Goal: Check status: Check status

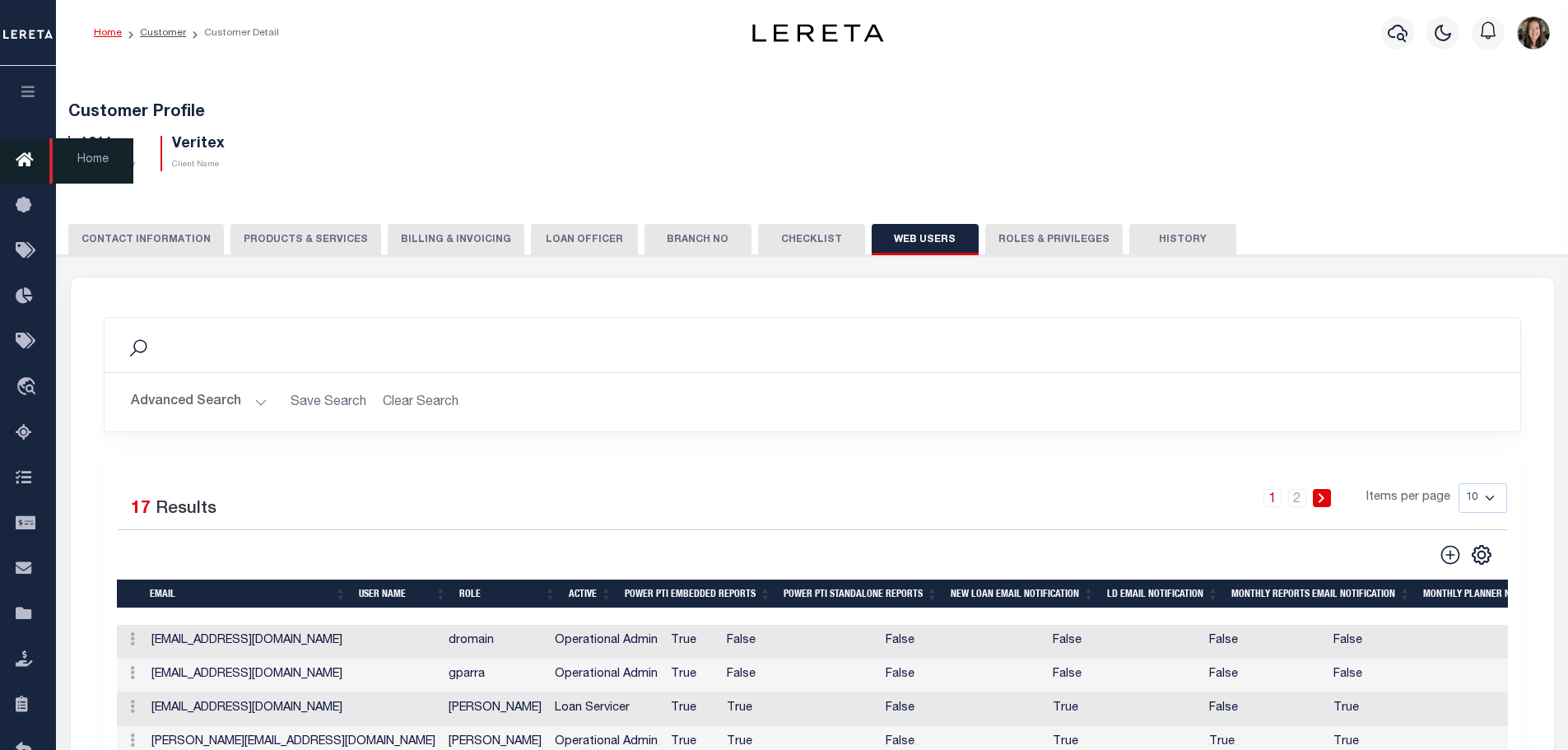
click at [28, 163] on icon at bounding box center [29, 161] width 26 height 20
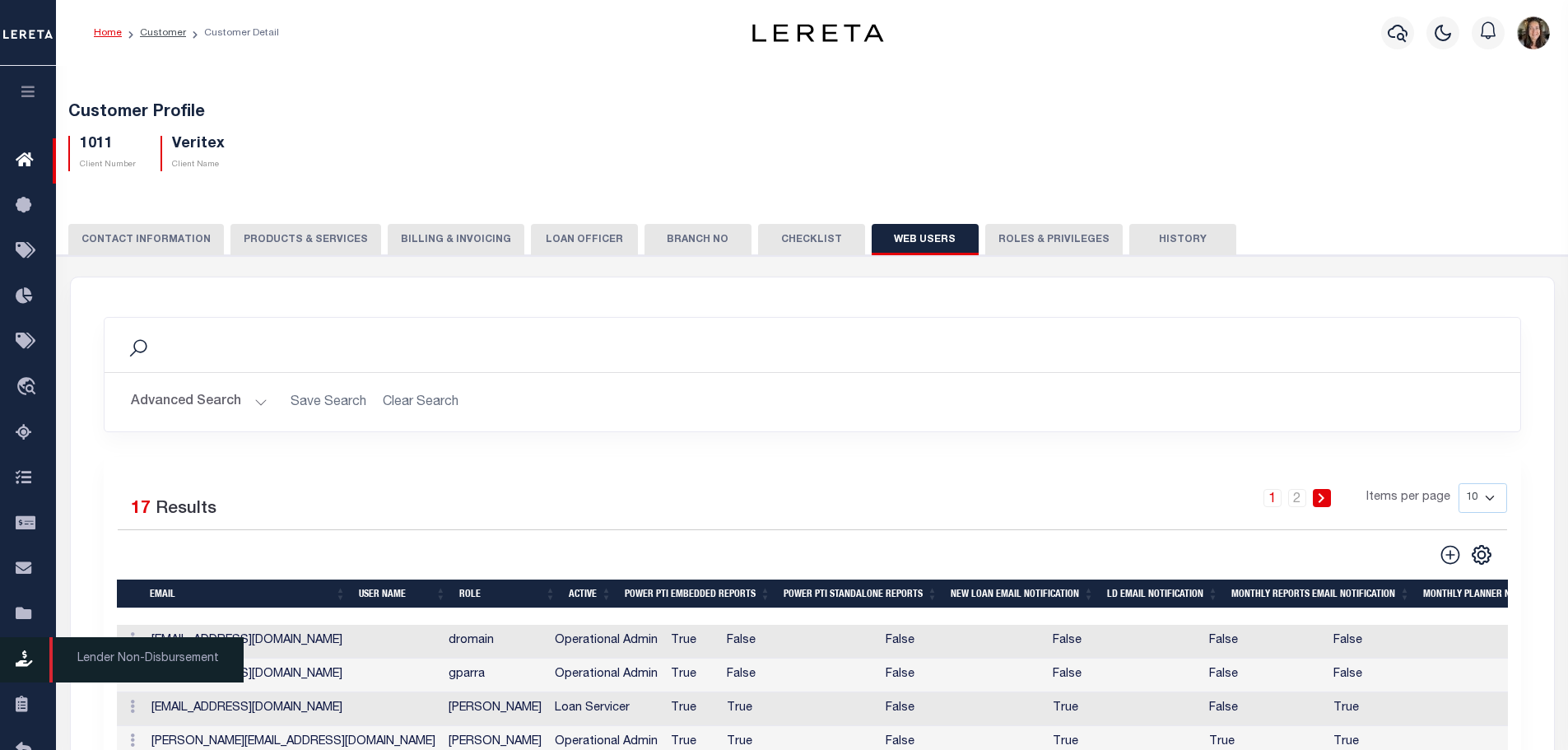
scroll to position [592, 0]
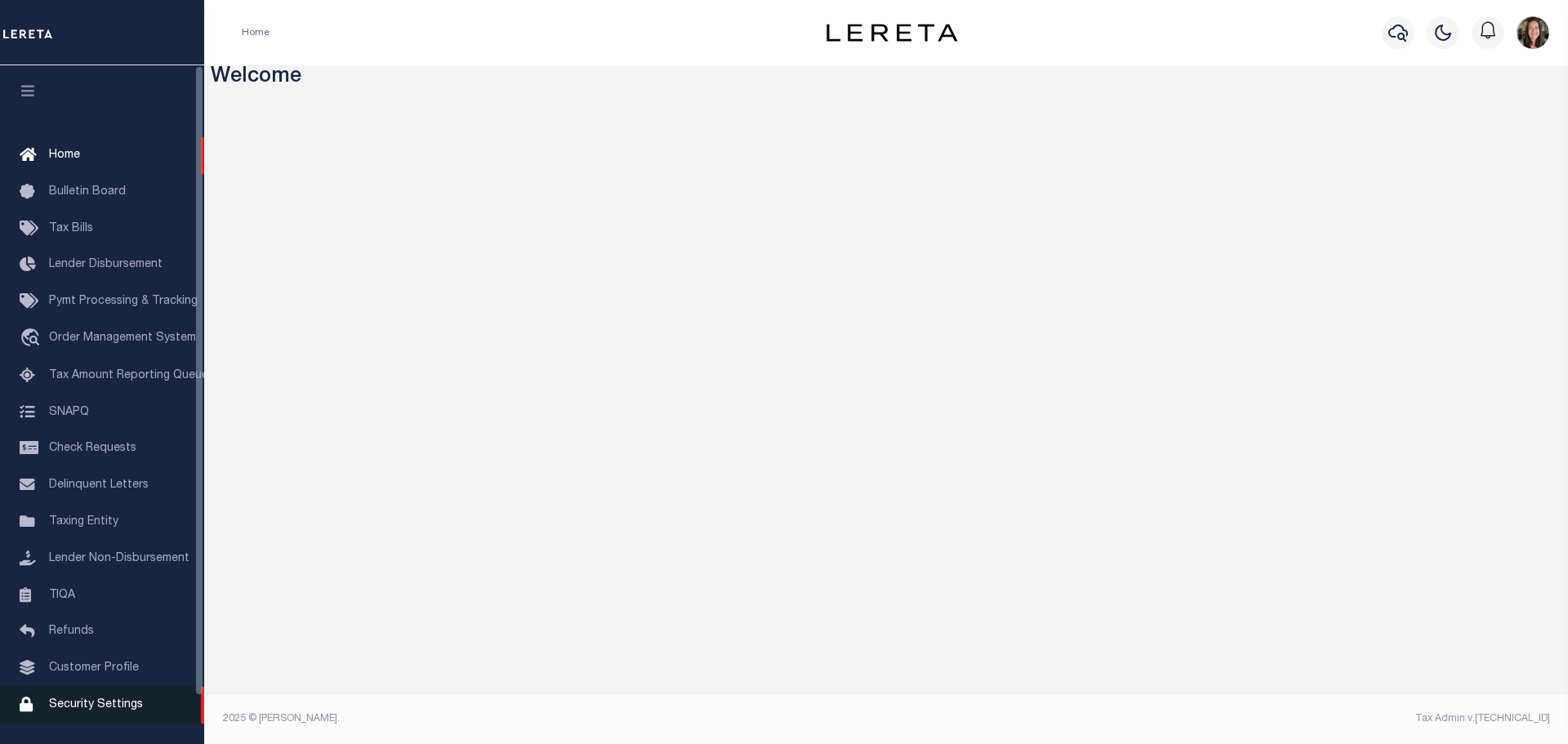
scroll to position [52, 0]
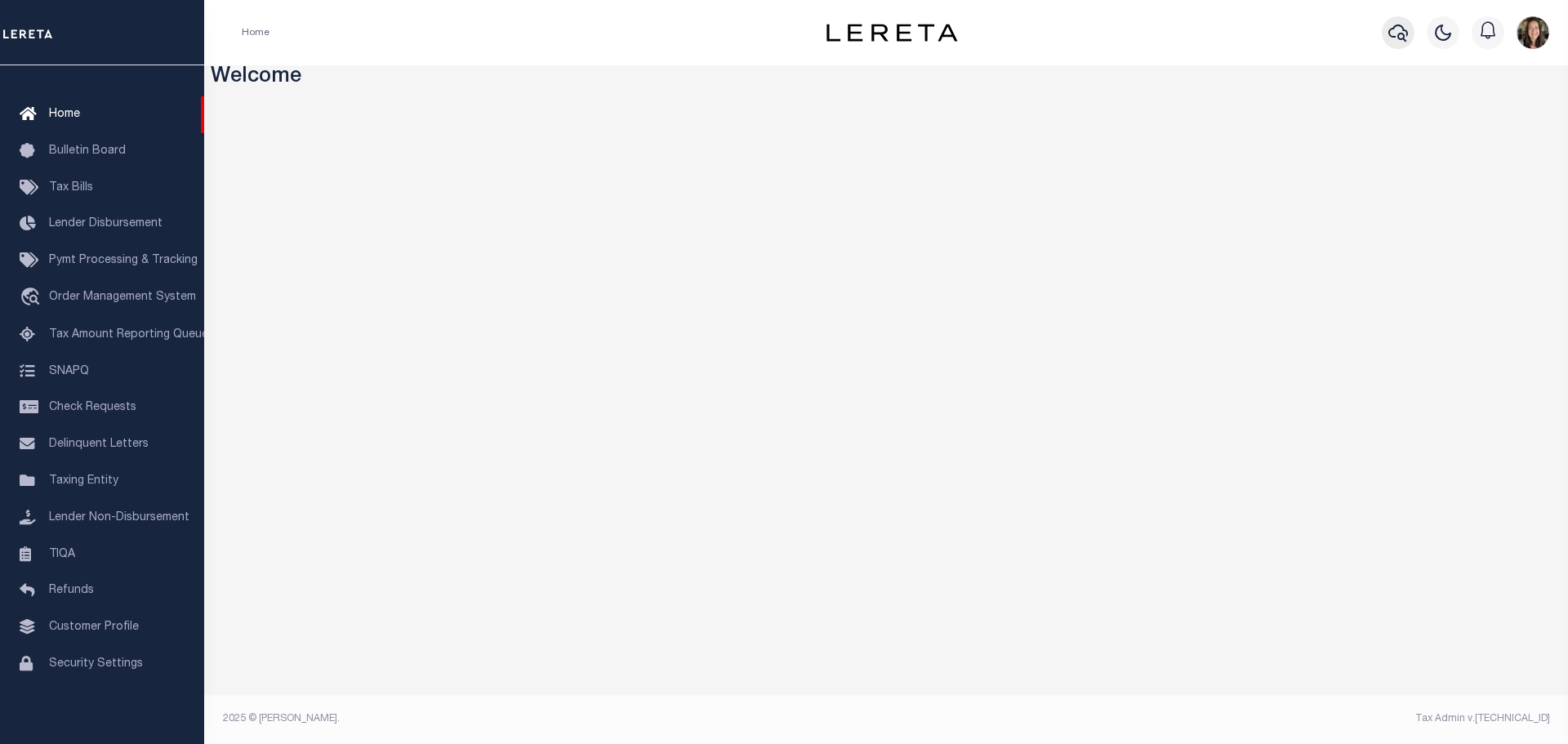
click at [1394, 38] on icon "button" at bounding box center [1398, 33] width 19 height 18
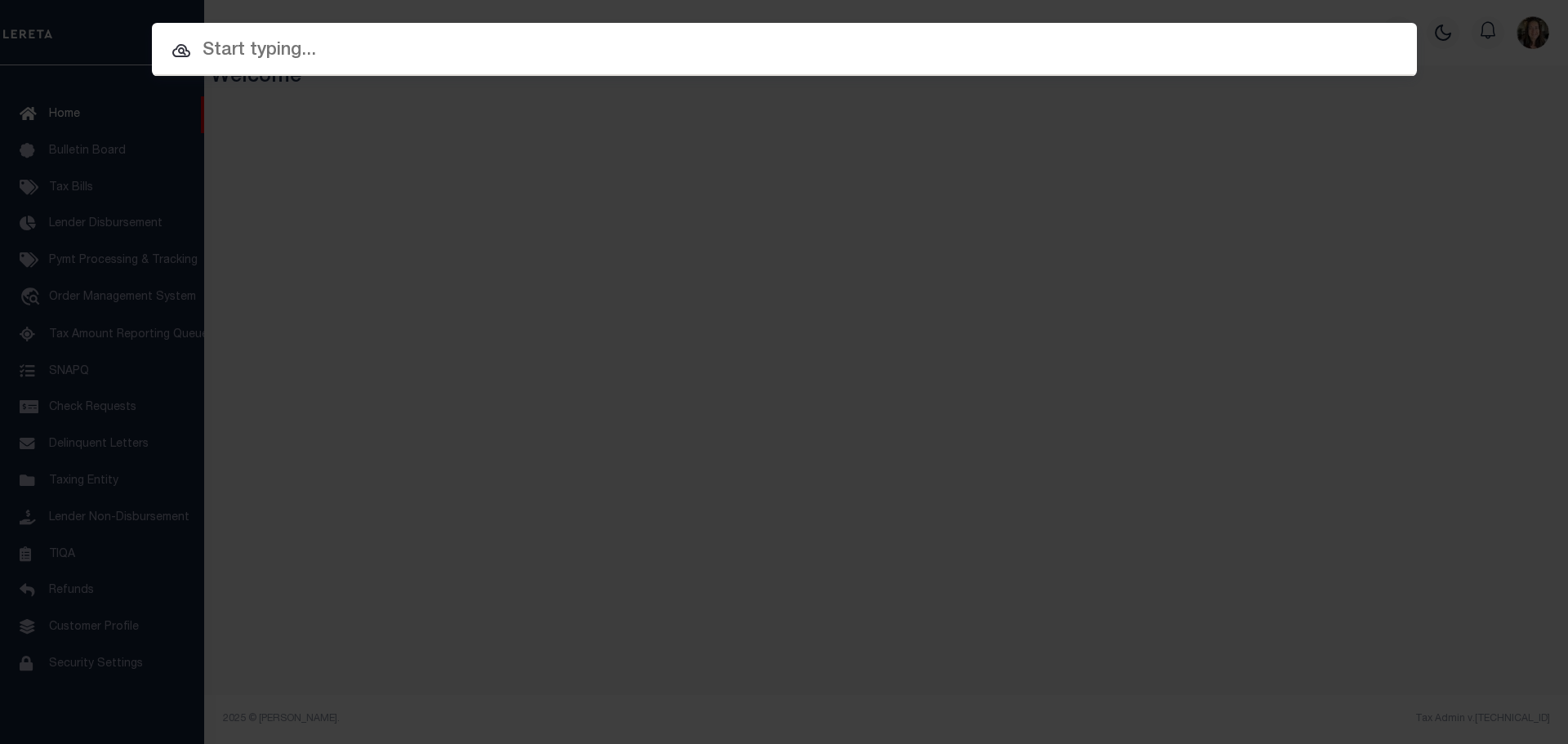
click at [389, 53] on input "text" at bounding box center [784, 51] width 1265 height 29
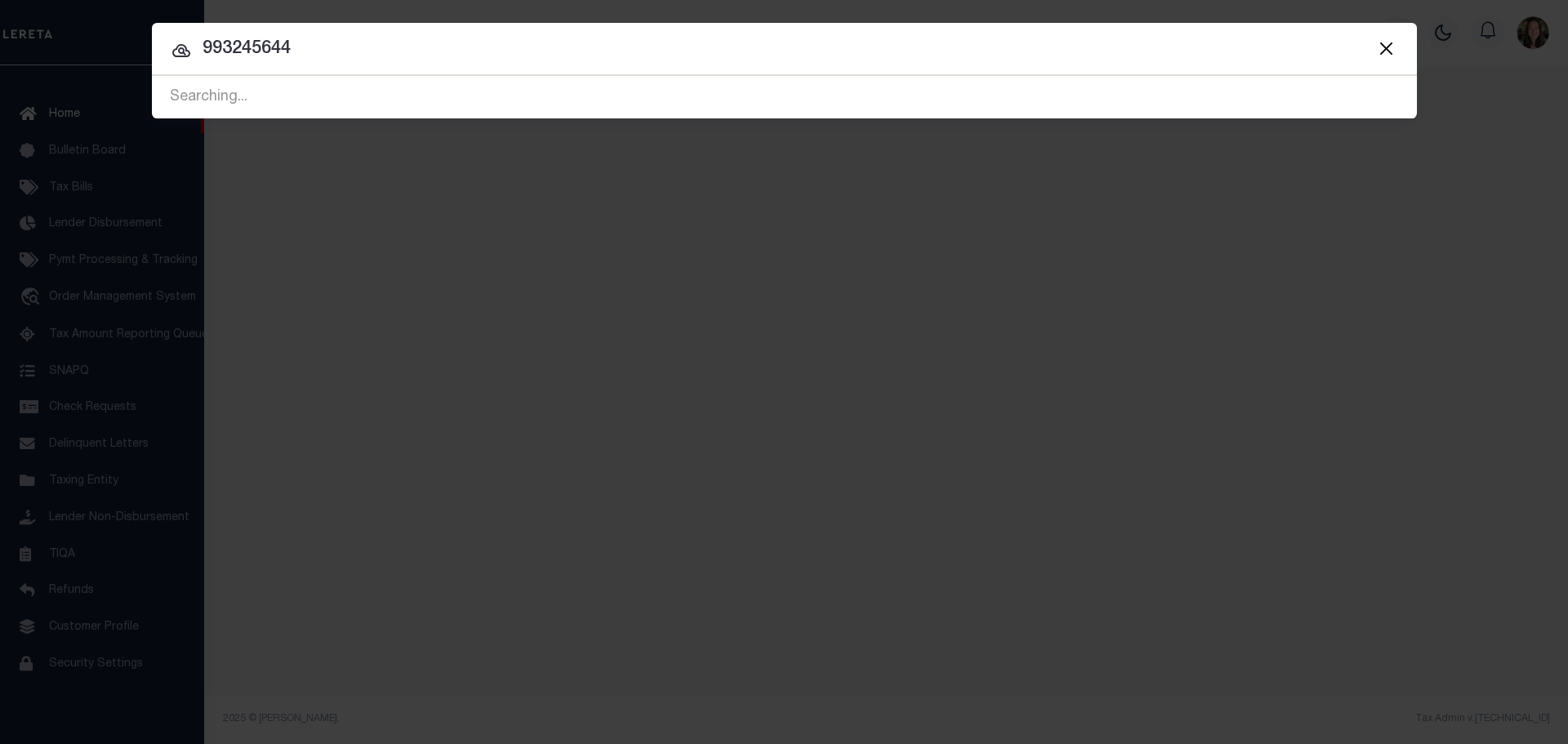
type input "993245644"
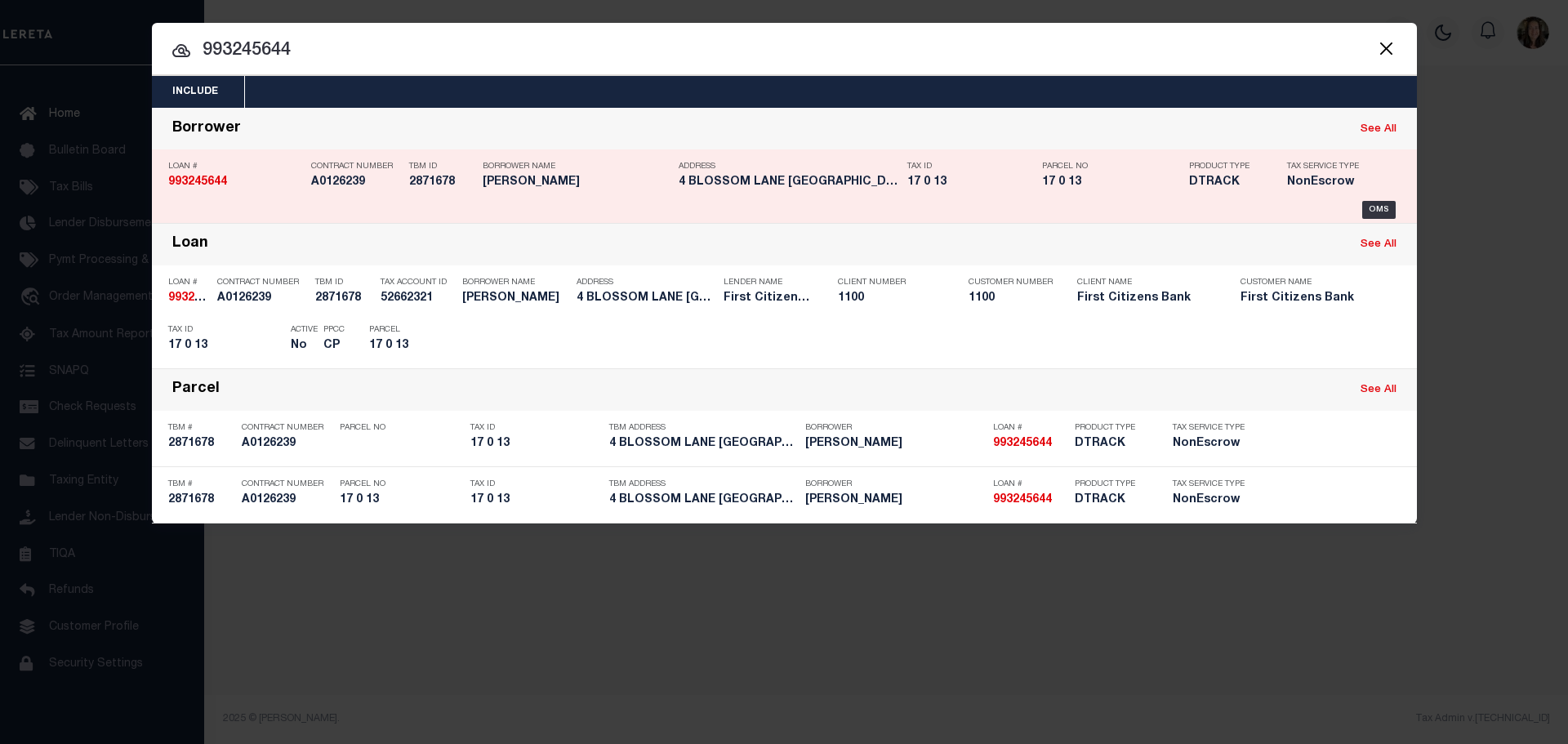
click at [190, 182] on strong "993245644" at bounding box center [197, 181] width 59 height 11
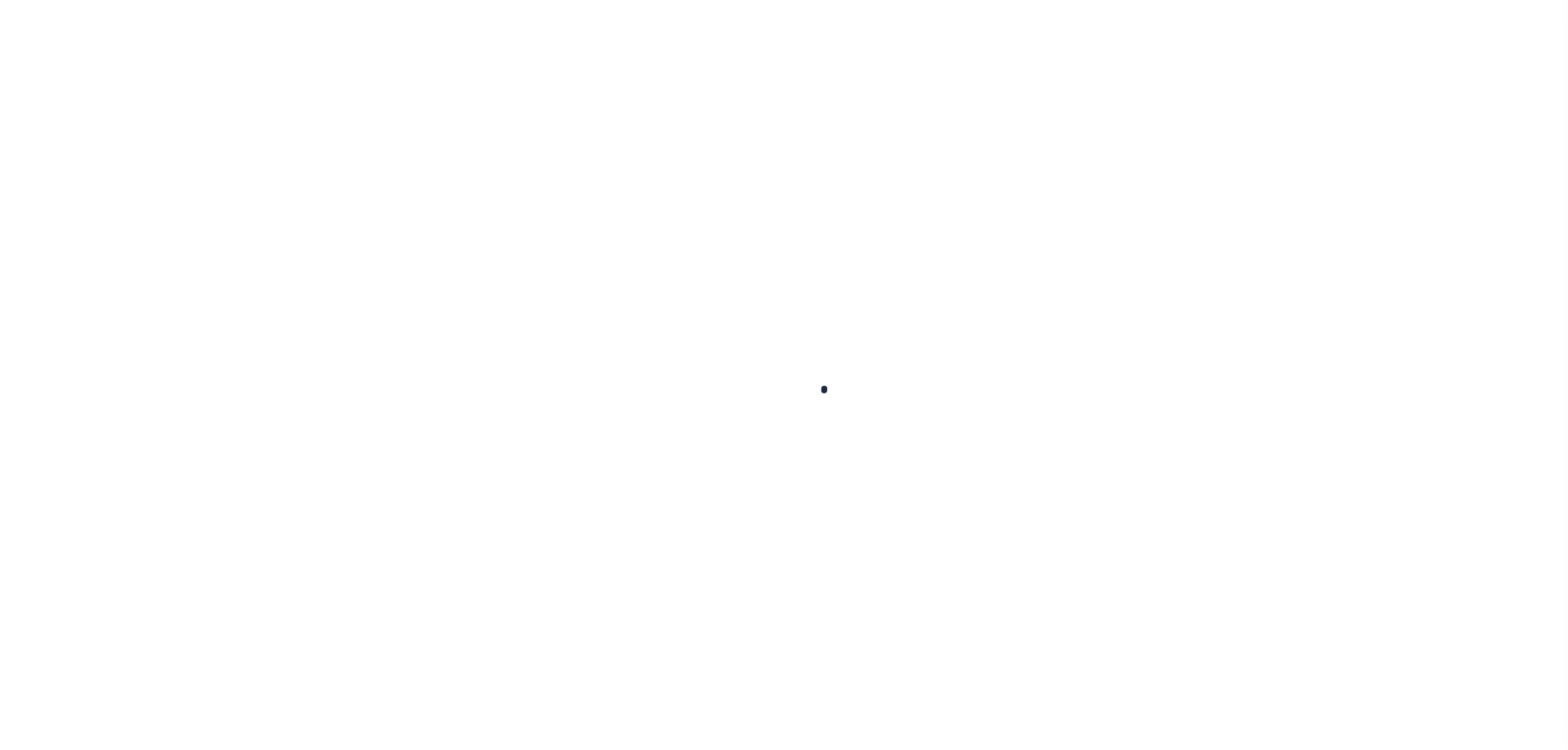
type input "993245644"
type input "[PERSON_NAME]"
select select "False"
select select
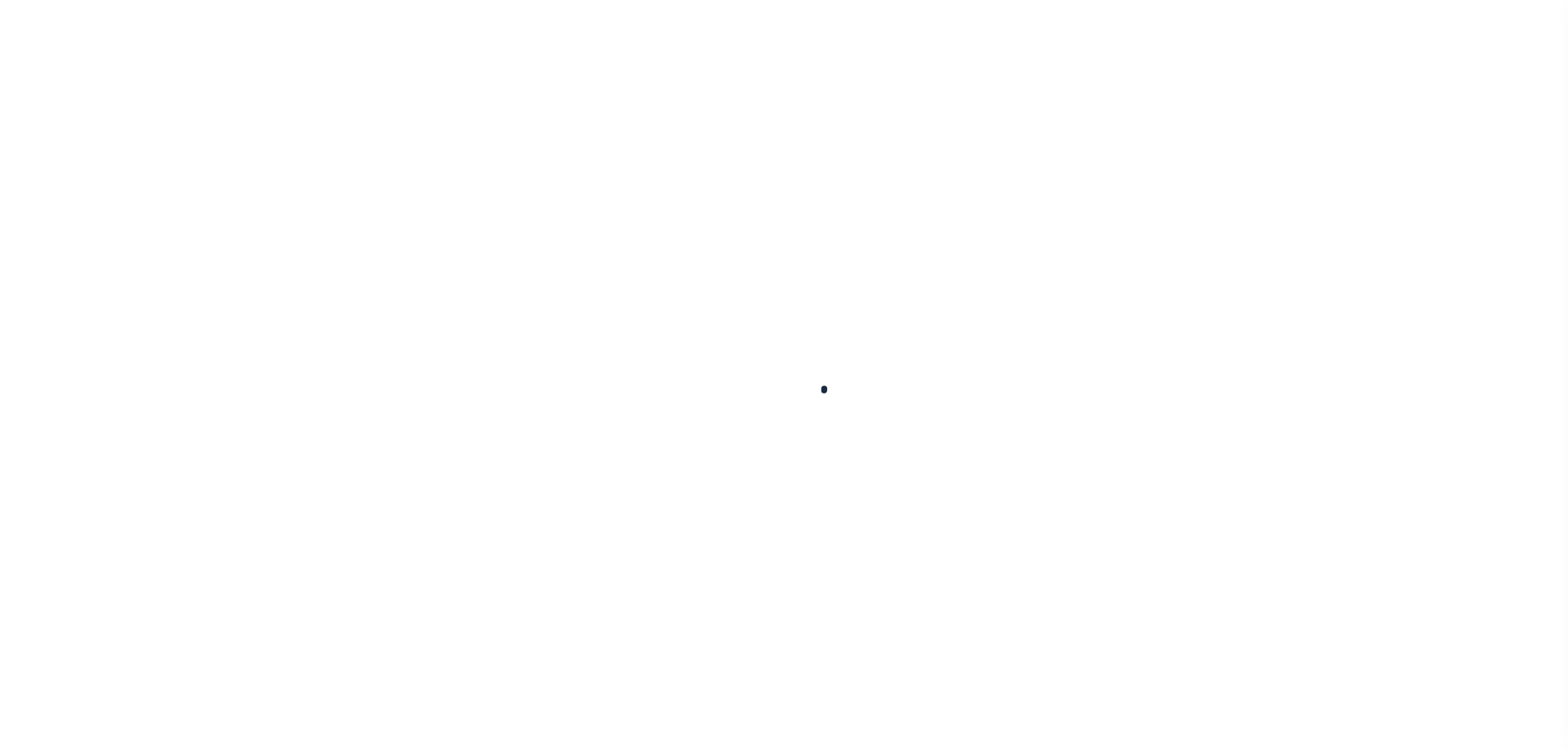
type input "4 BLOSSOM LN"
type input "MANCHESTER MA 1944"
select select "10"
select select "NonEscrow"
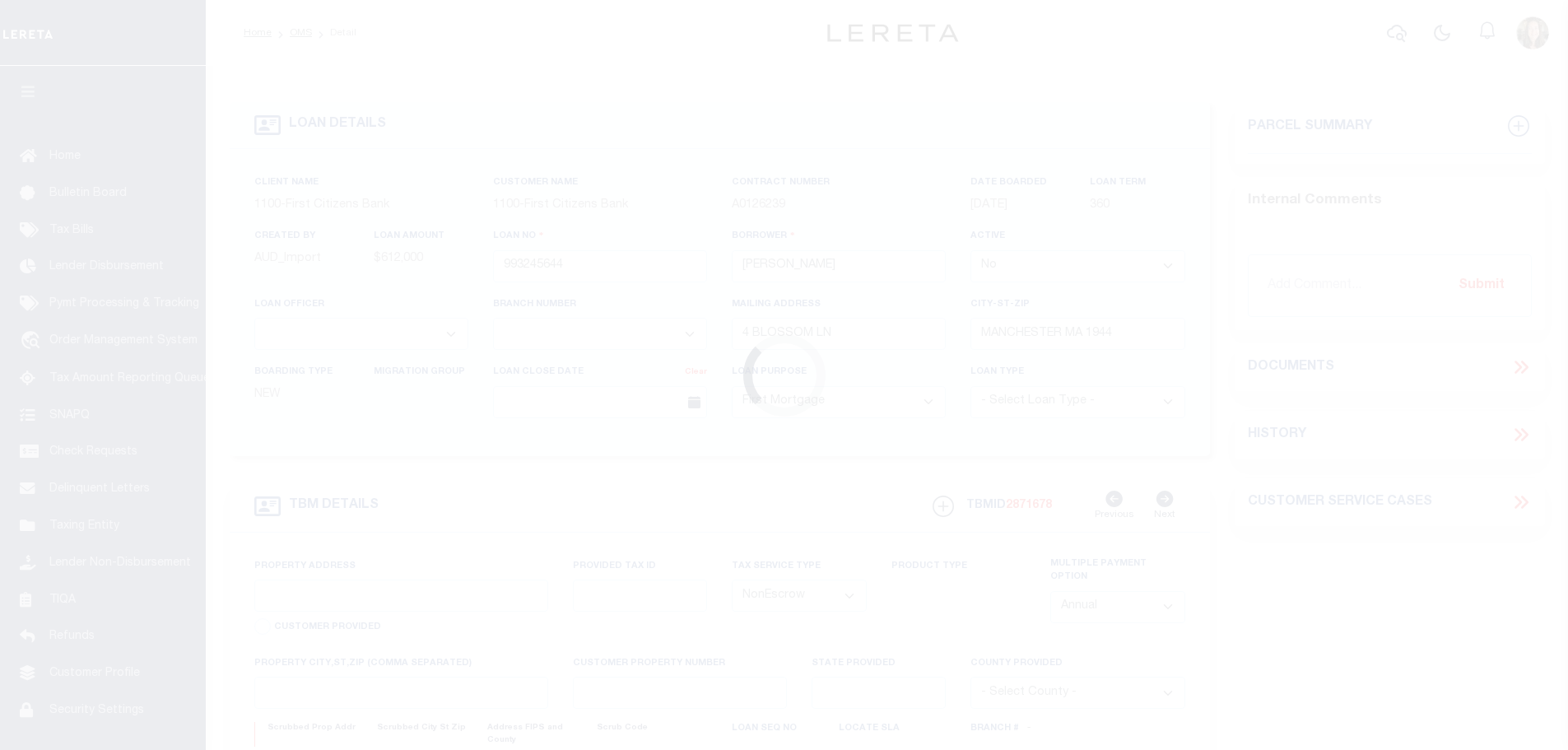
type input "[STREET_ADDRESS]"
select select
type input "MANCHESTER-BY-THE-SE MA 1944"
type input "MA"
select select
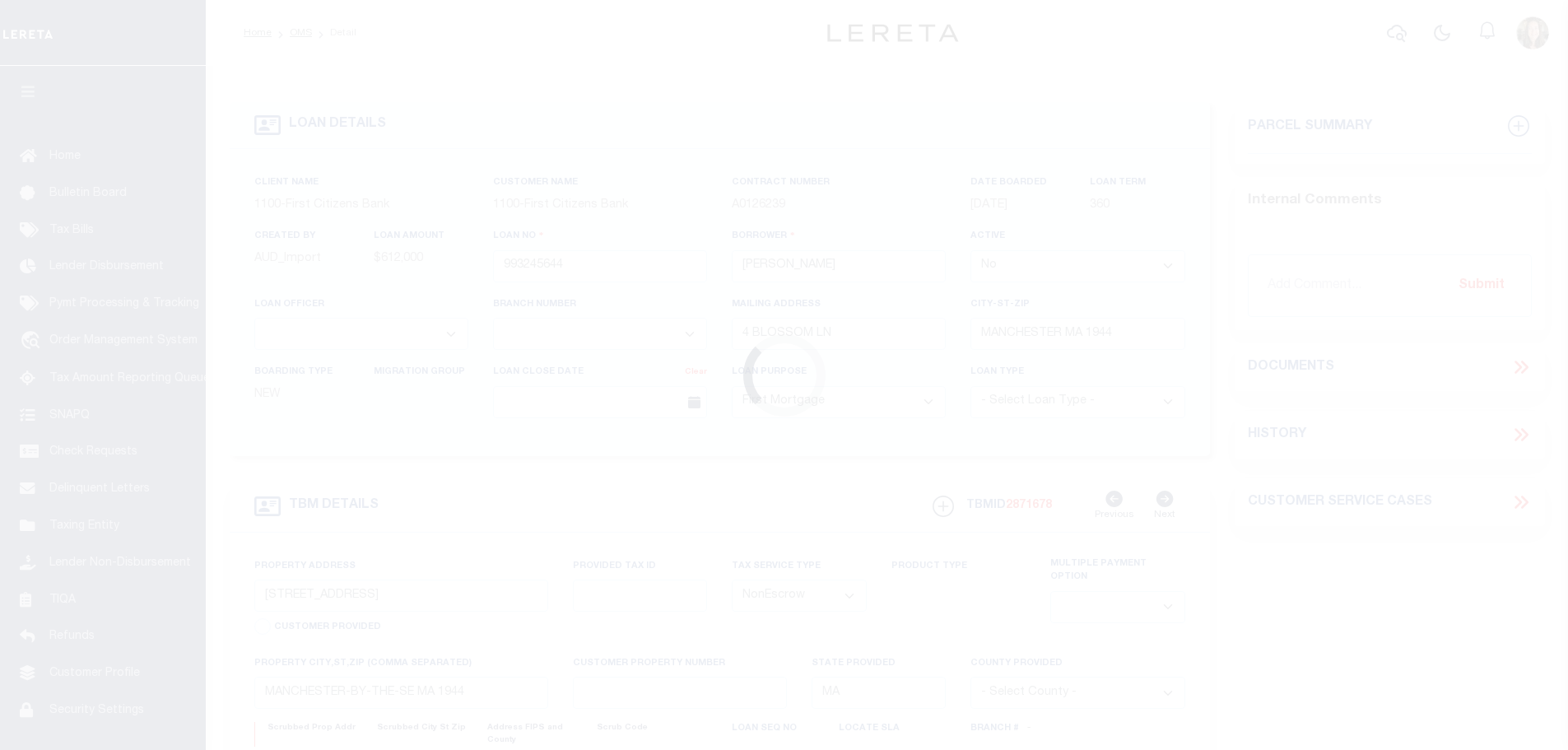
select select "3315"
select select "3322"
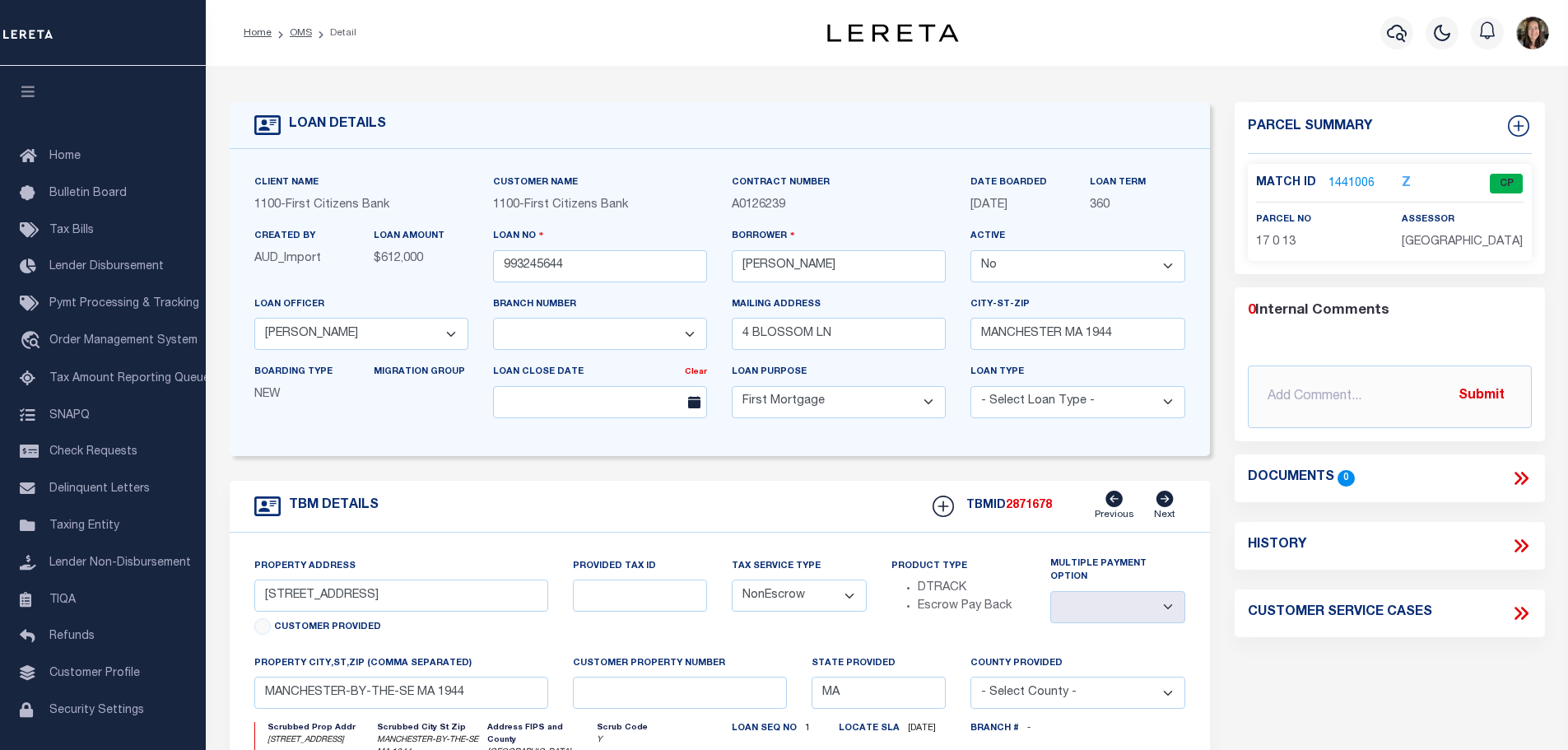
click at [1516, 546] on icon at bounding box center [1521, 546] width 21 height 21
select select "100"
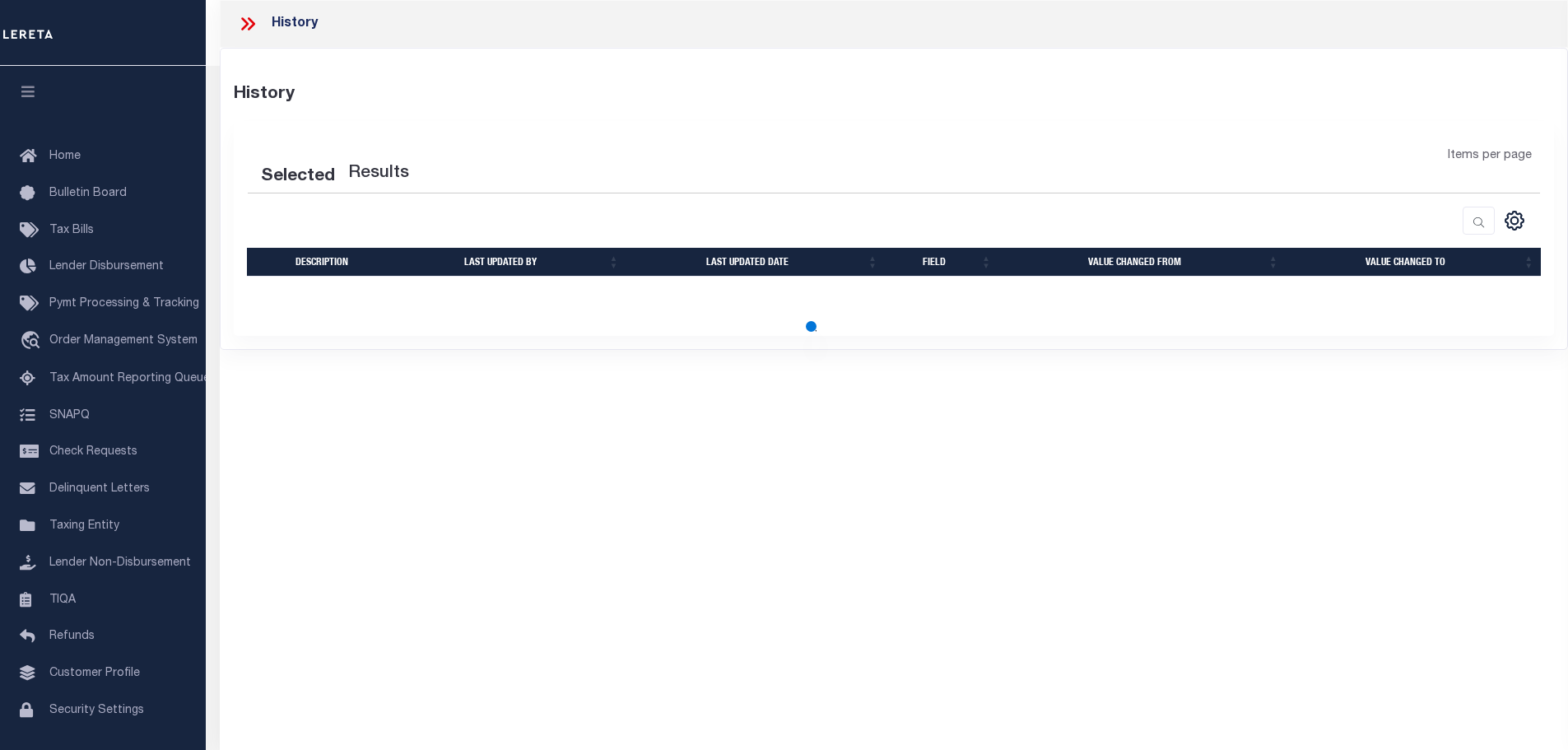
select select "100"
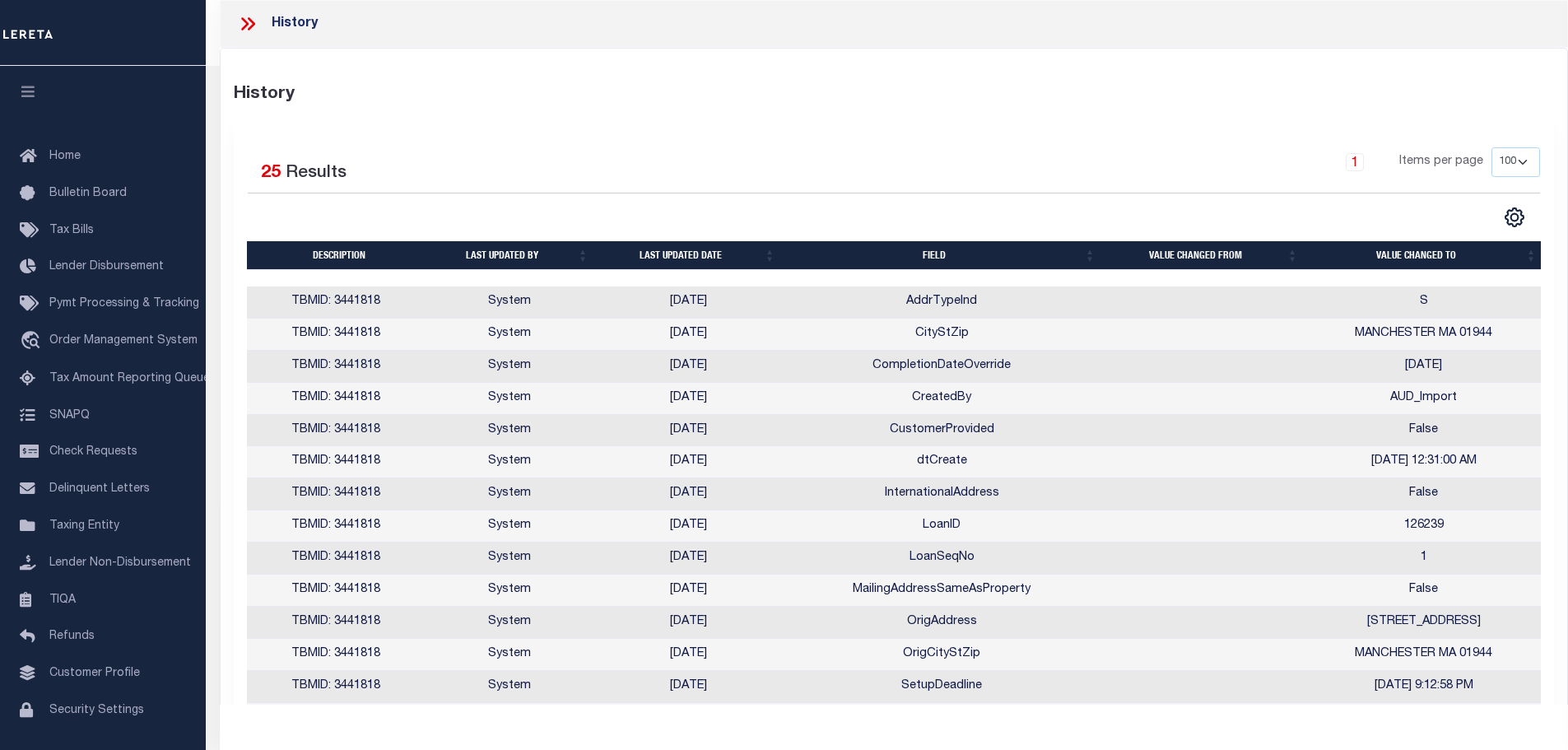
click at [240, 24] on icon at bounding box center [248, 24] width 21 height 21
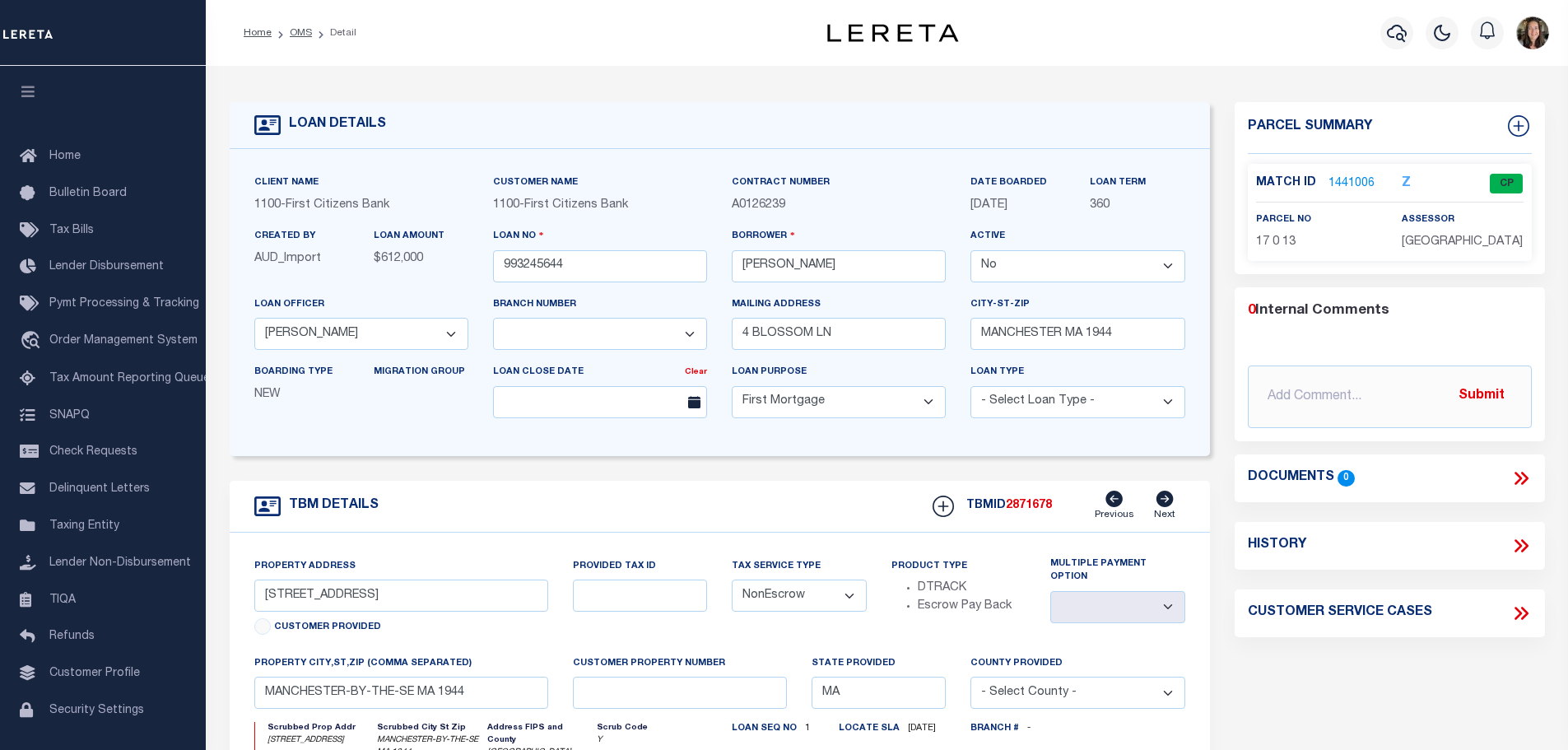
scroll to position [275, 0]
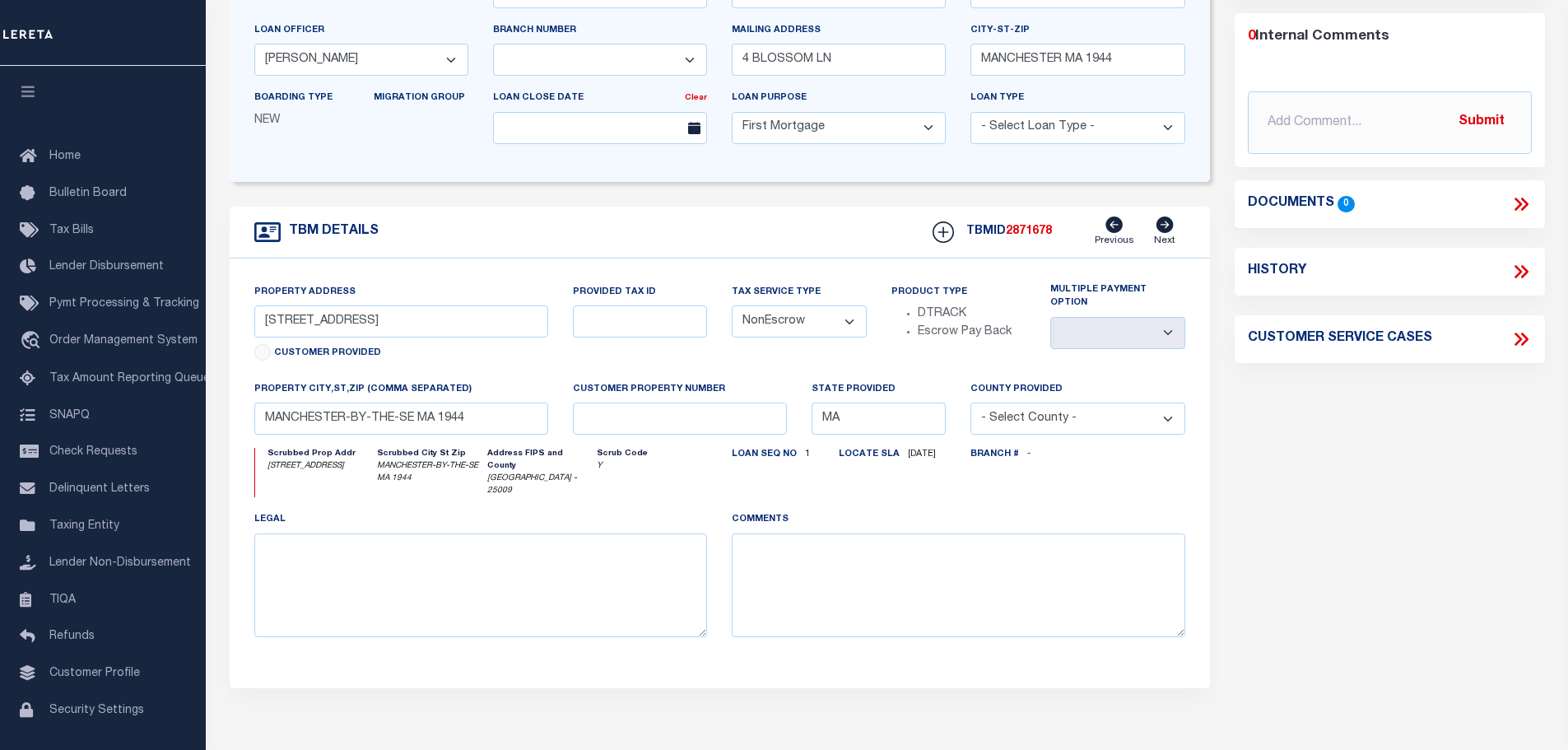
click at [1519, 337] on icon at bounding box center [1519, 339] width 7 height 13
select select "50"
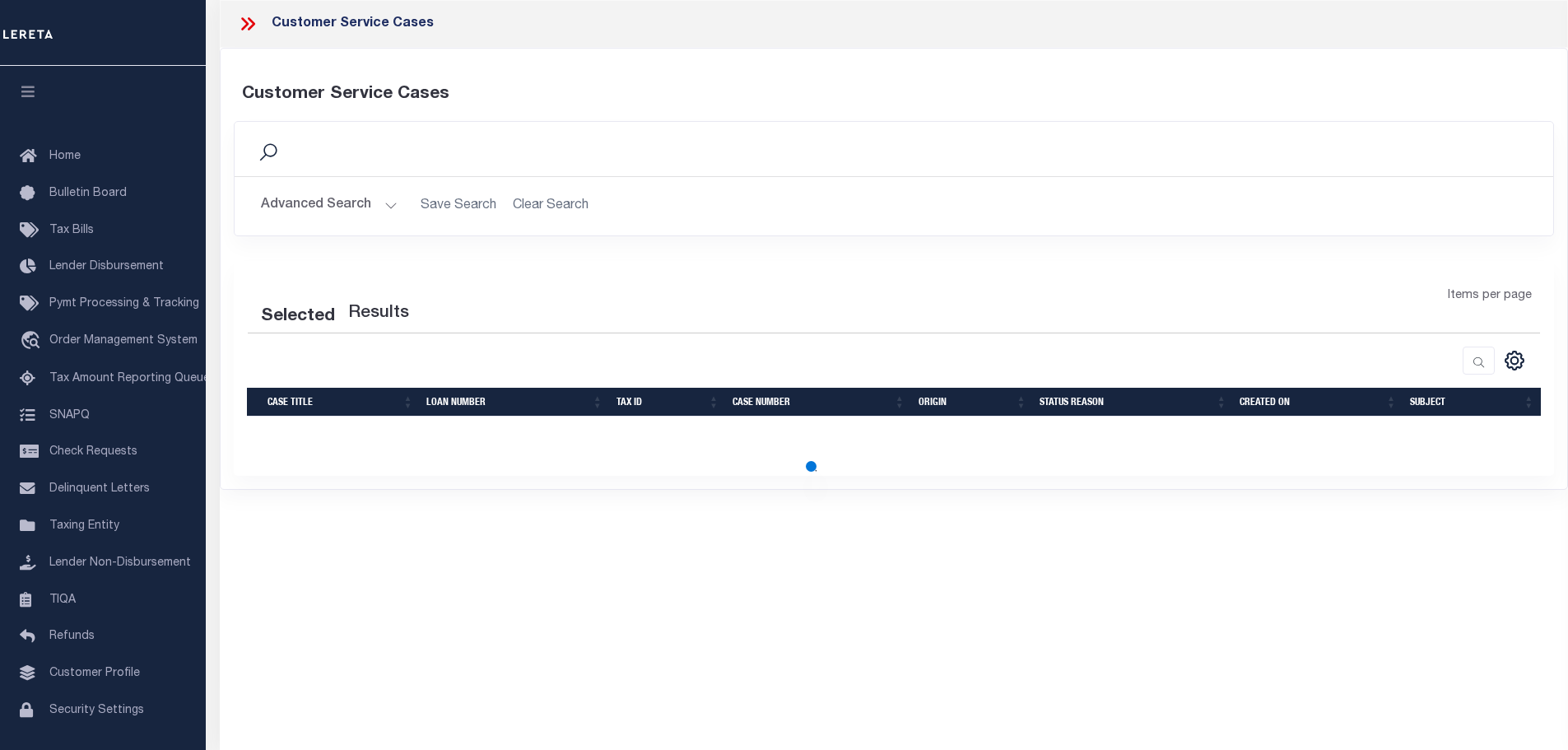
select select "50"
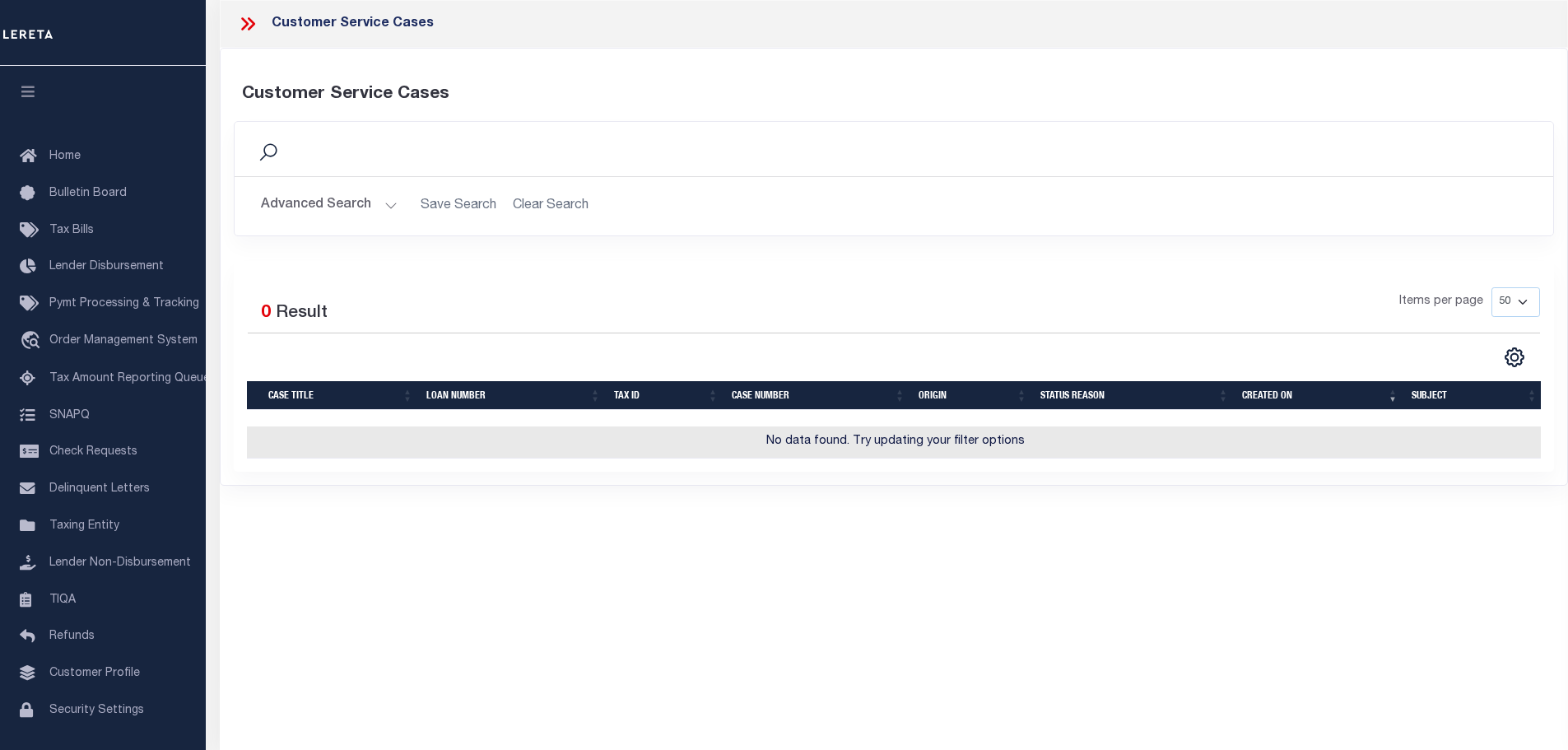
click at [247, 19] on icon at bounding box center [248, 24] width 21 height 21
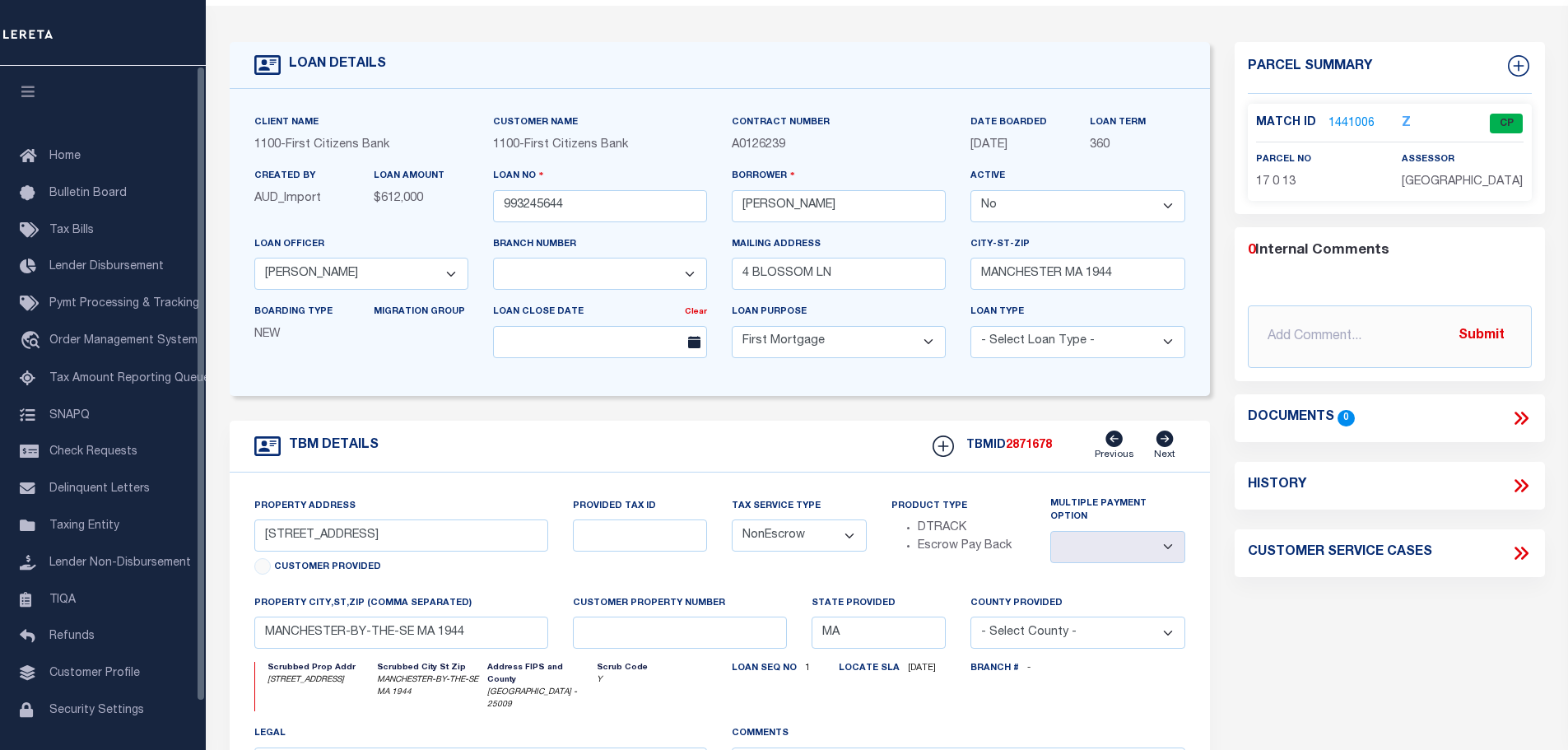
scroll to position [0, 0]
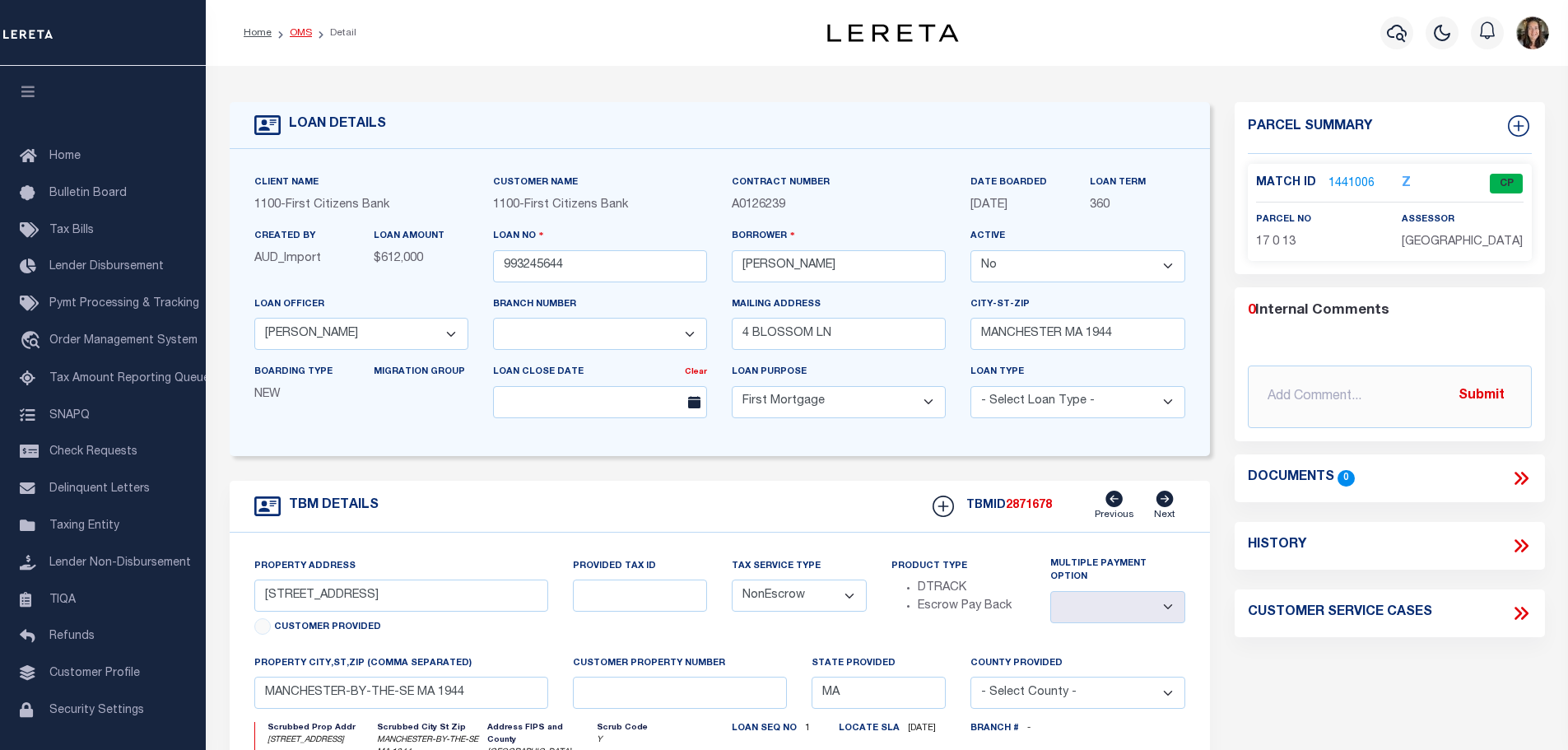
click at [299, 30] on link "OMS" at bounding box center [300, 33] width 22 height 10
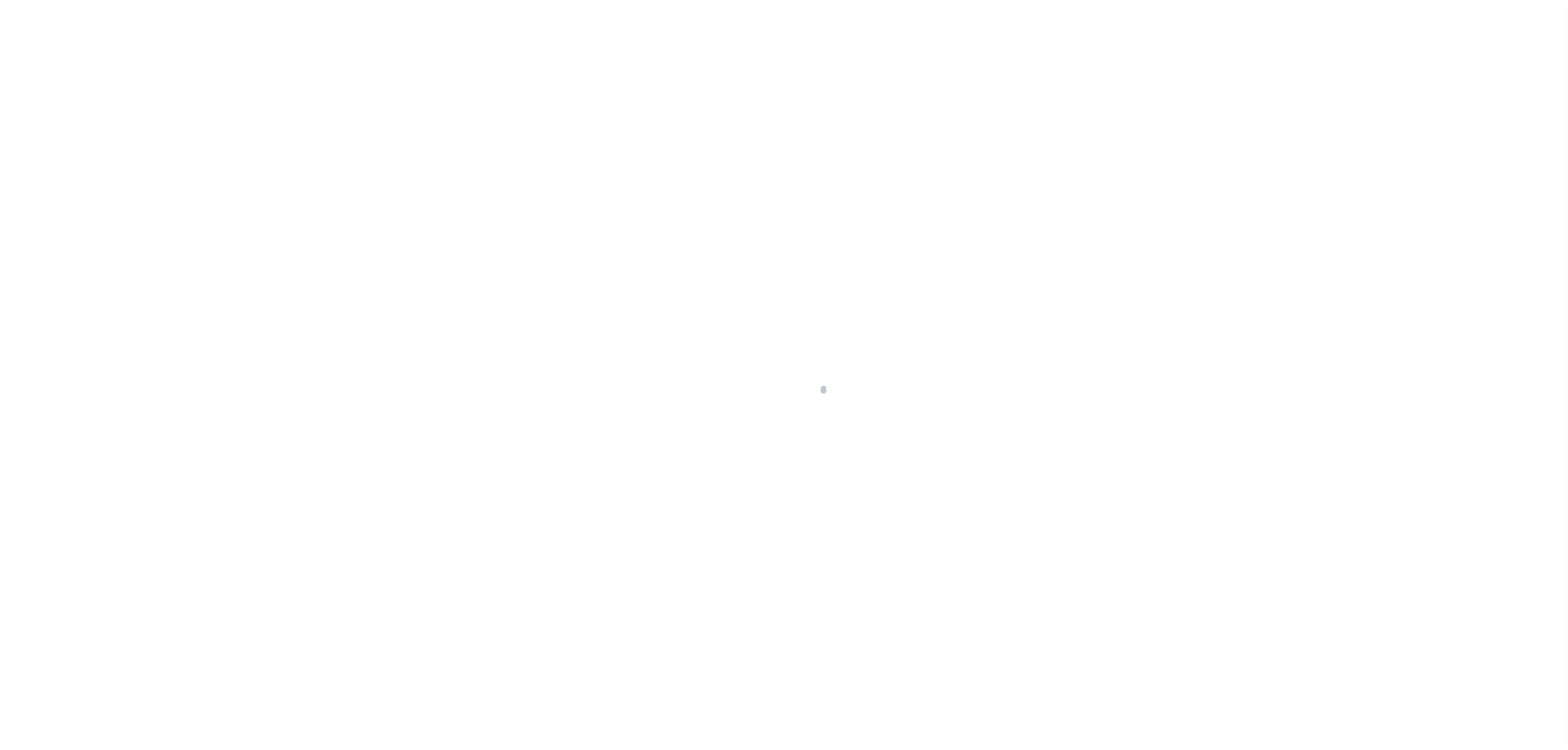
scroll to position [52, 0]
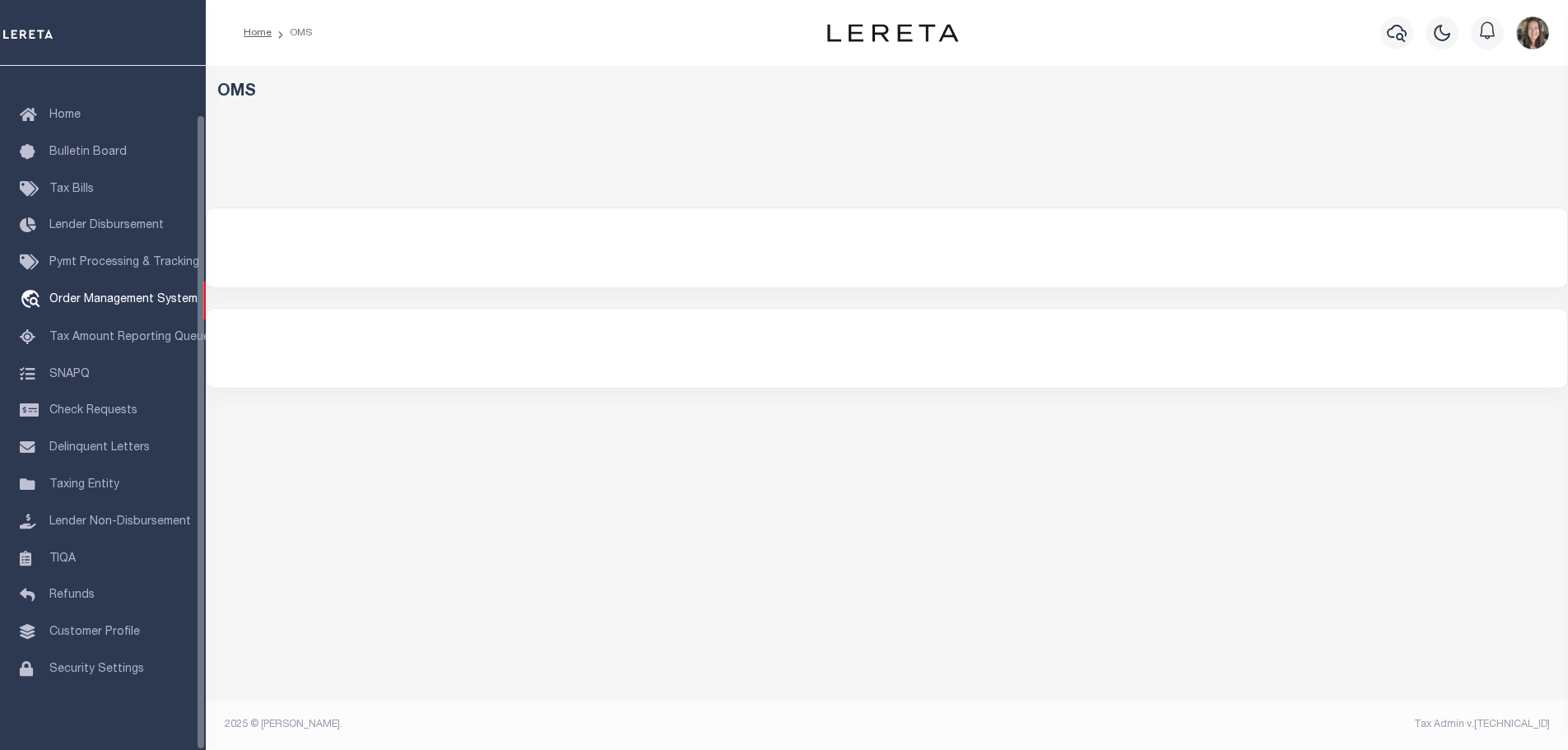
select select "200"
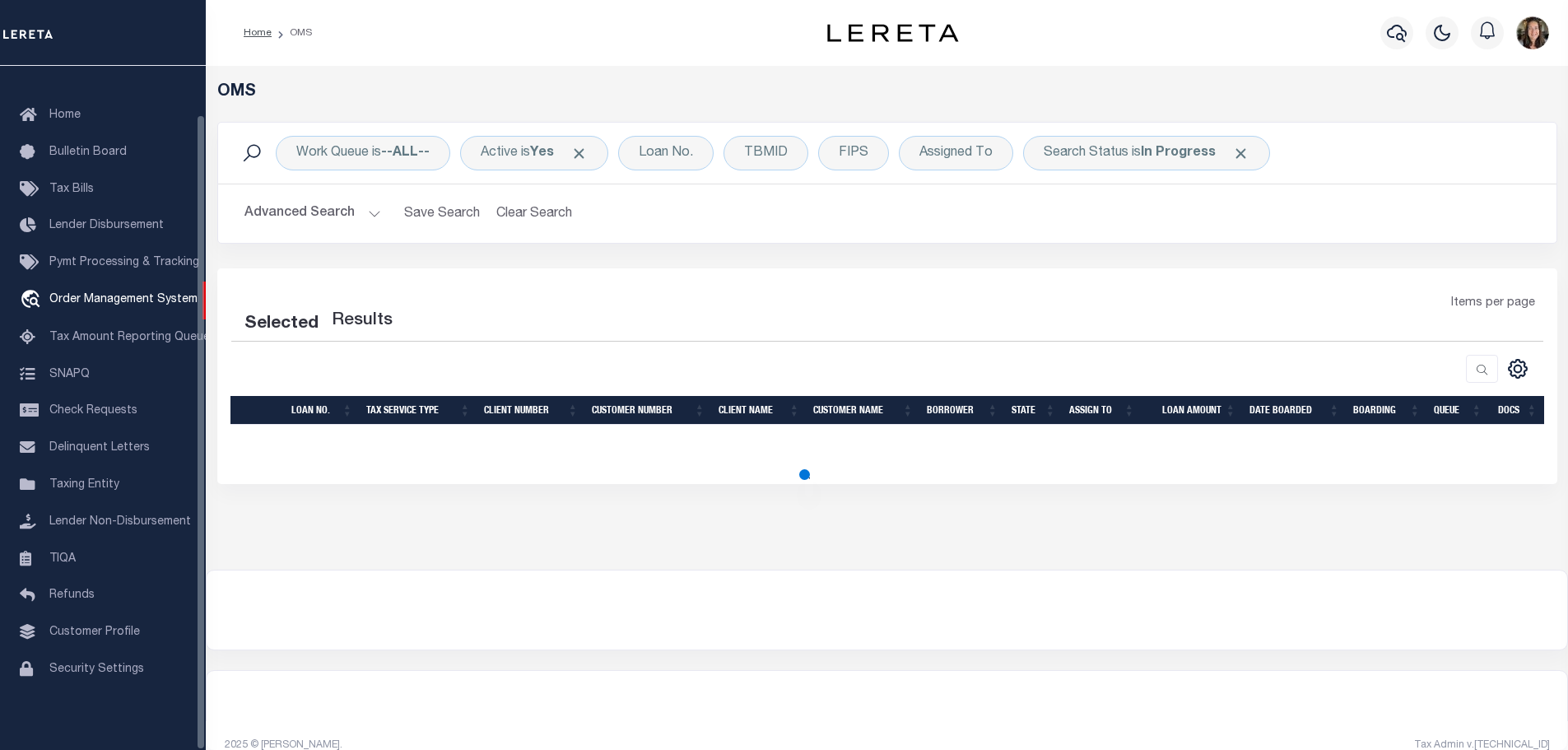
select select "200"
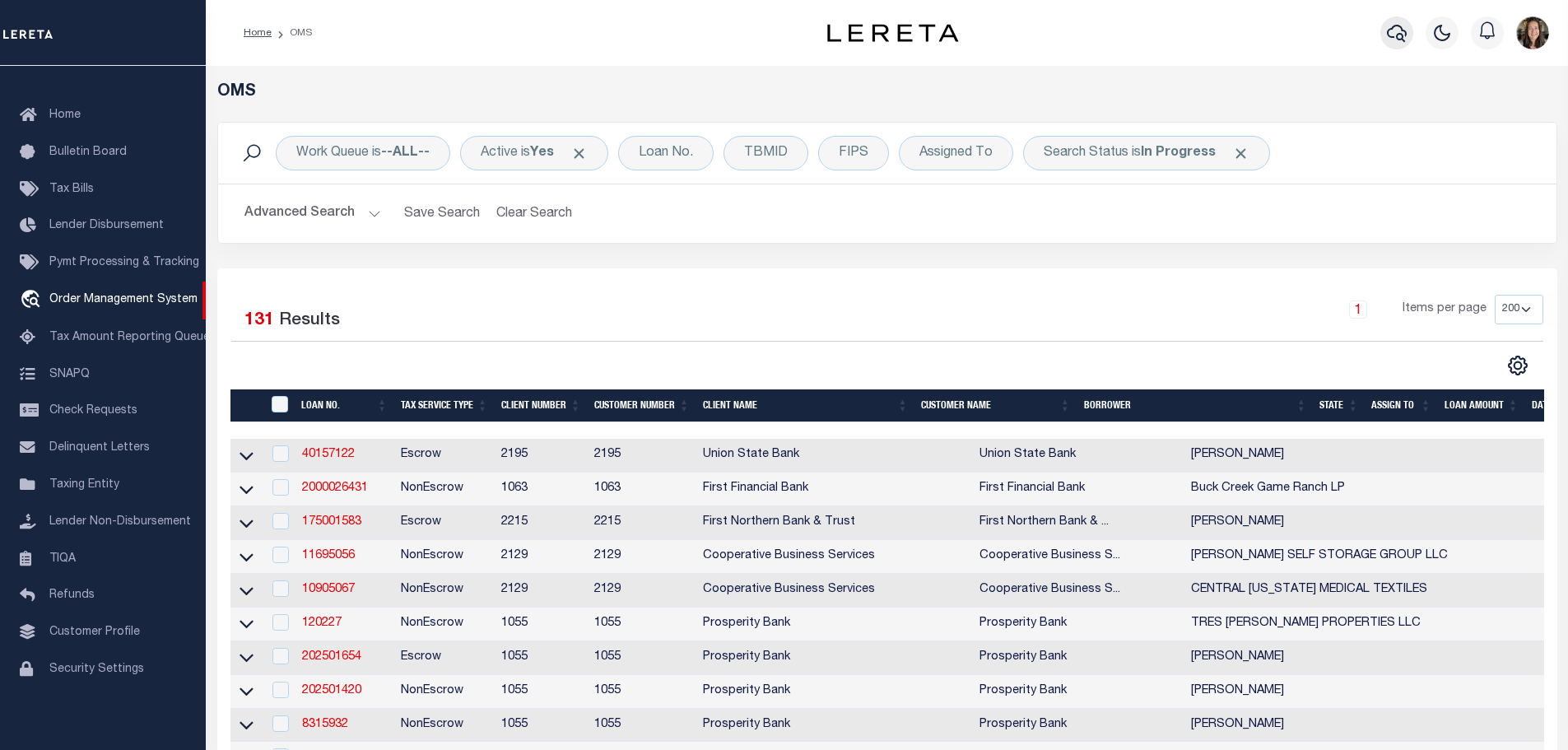
click at [1398, 32] on icon "button" at bounding box center [1397, 33] width 19 height 19
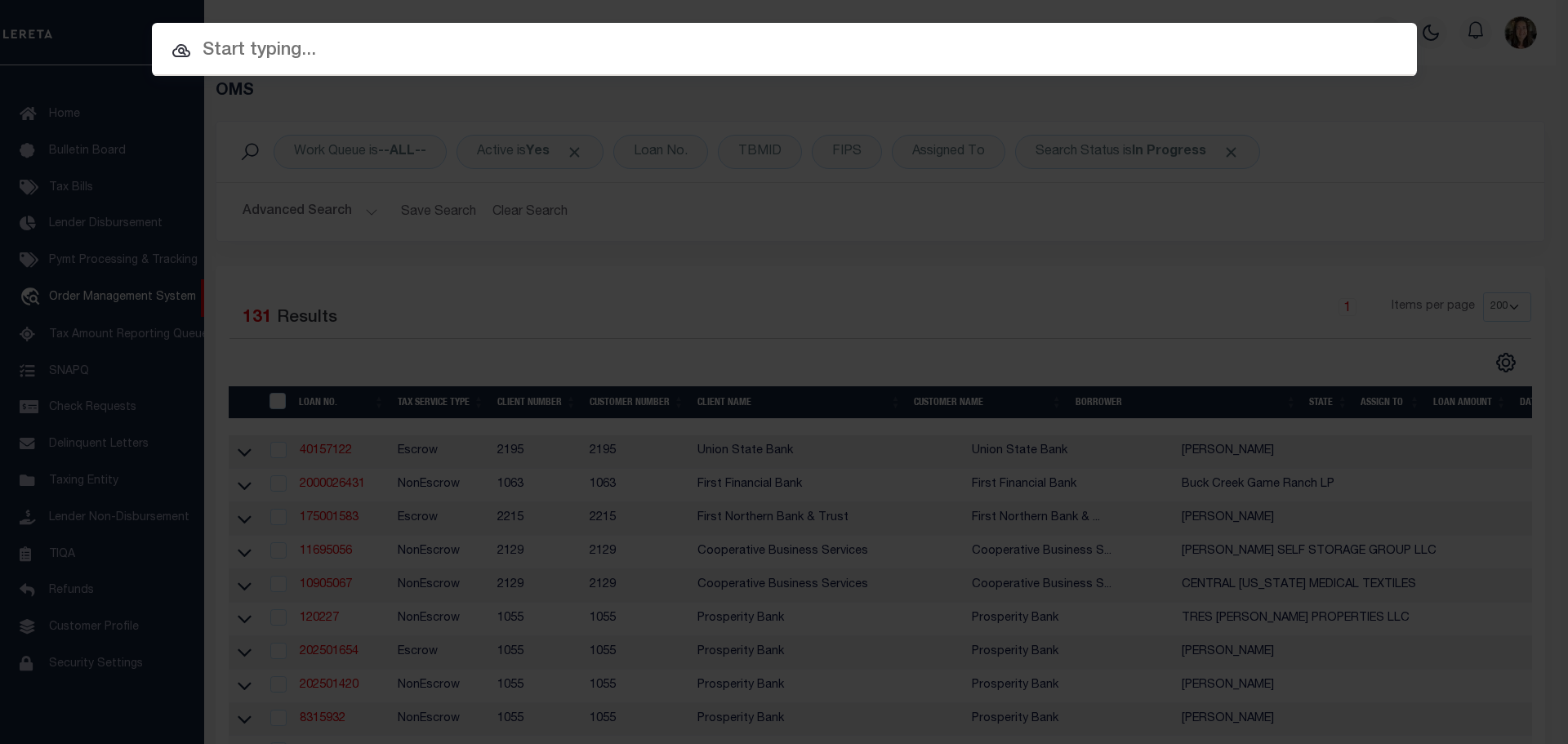
click at [386, 33] on div at bounding box center [784, 49] width 1265 height 53
click at [356, 57] on input "text" at bounding box center [784, 51] width 1265 height 29
paste input "993245644"
type input "993245644"
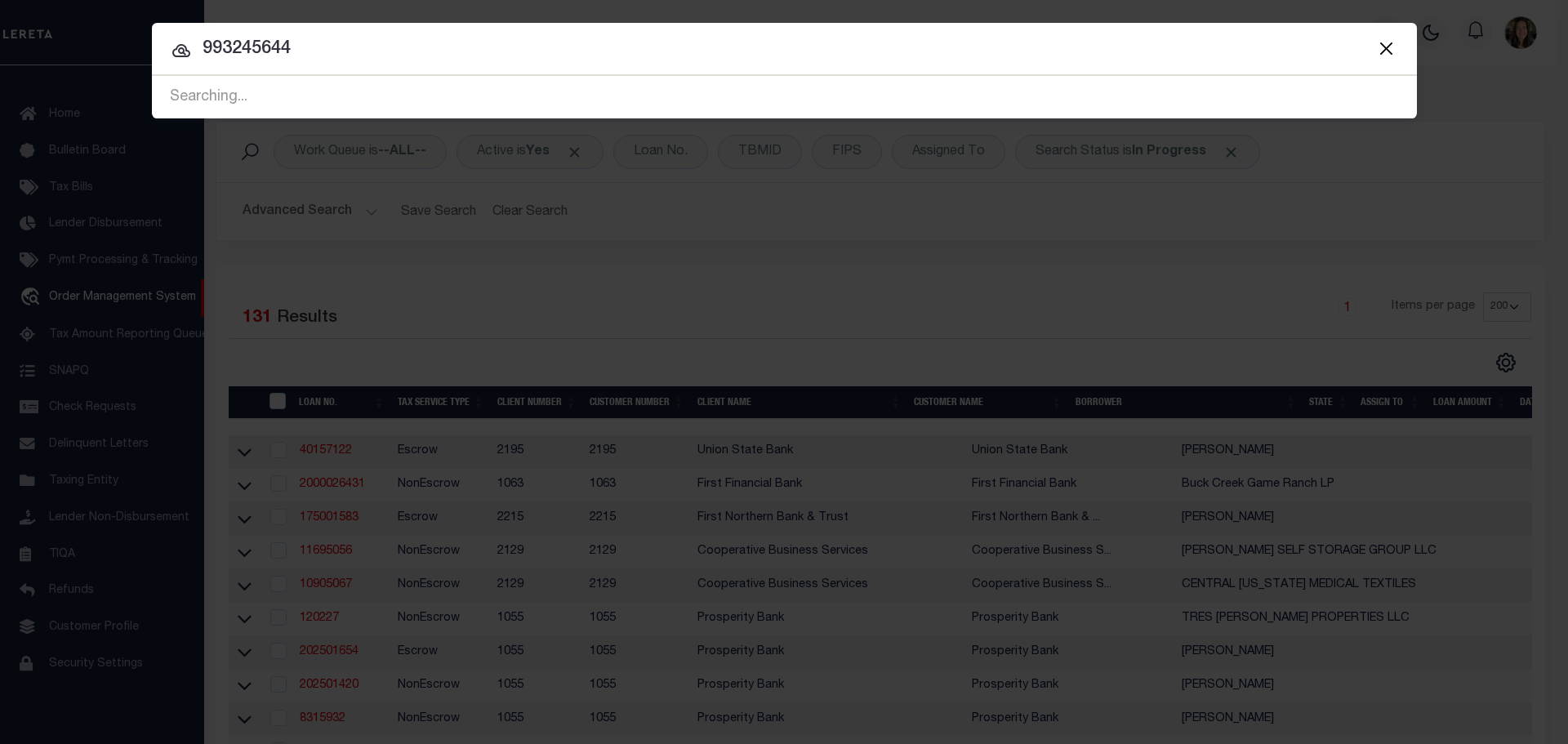
click at [276, 99] on div "Searching..." at bounding box center [784, 98] width 1265 height 42
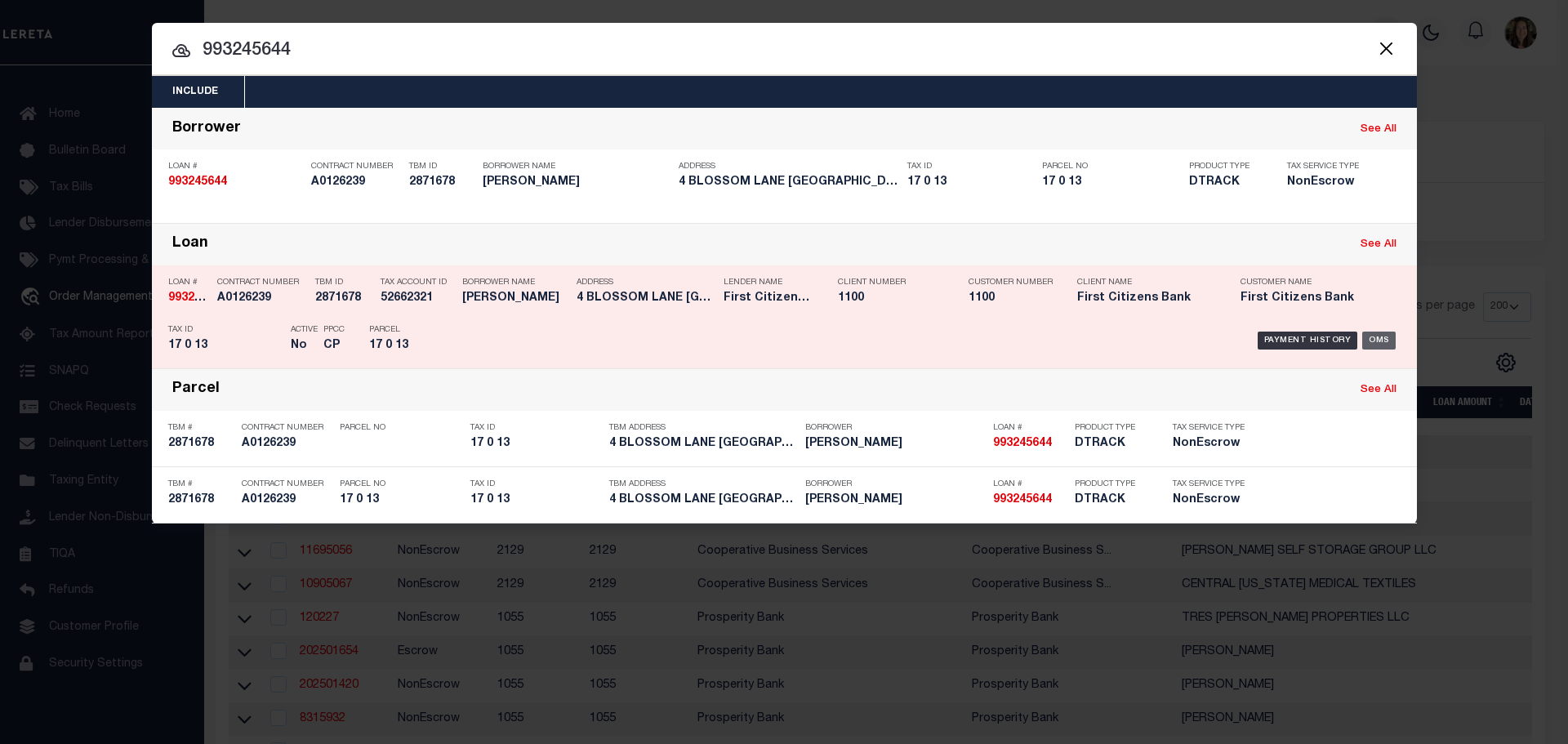
click at [1382, 342] on div "OMS" at bounding box center [1379, 341] width 33 height 18
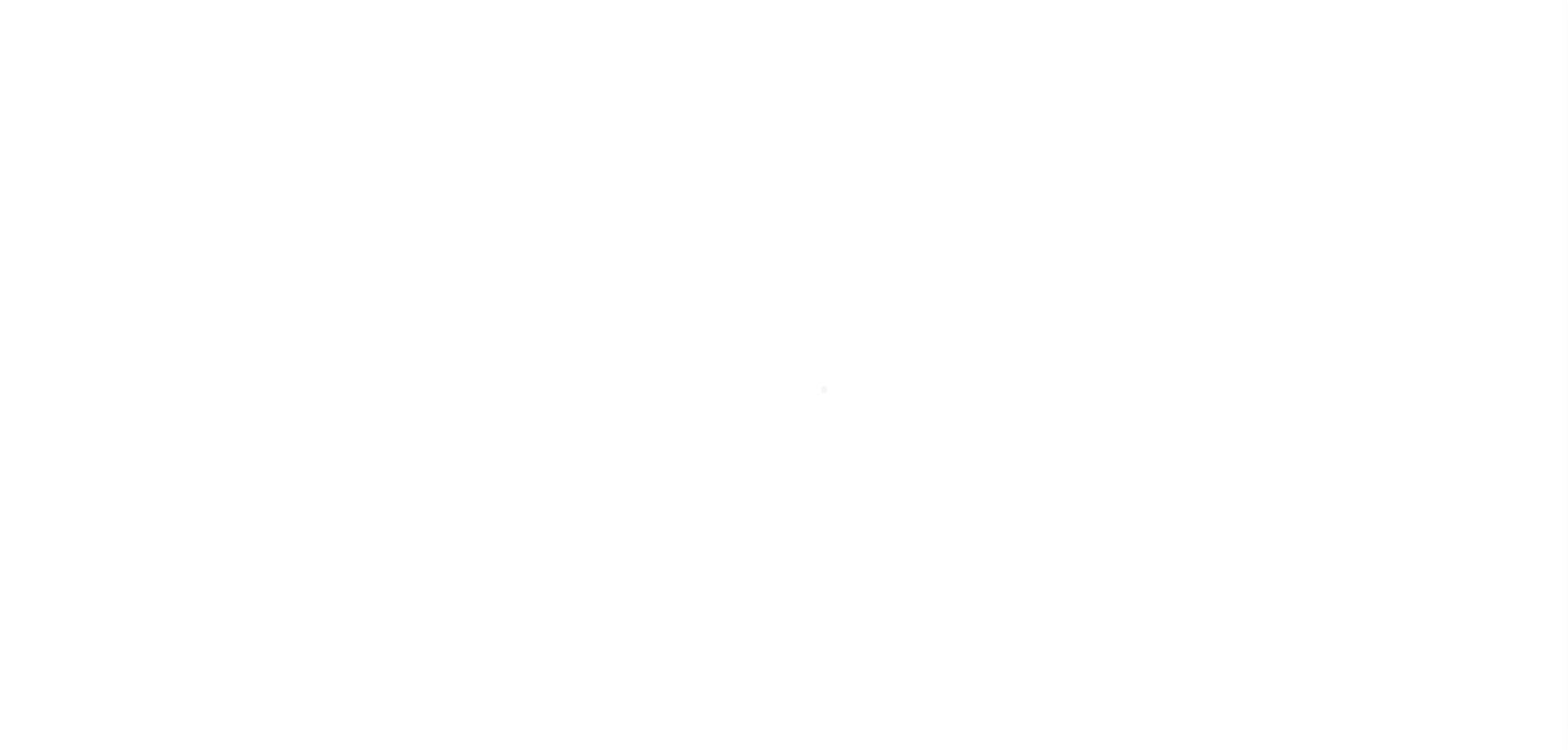
select select "False"
select select "10"
select select "NonEscrow"
select select "3315"
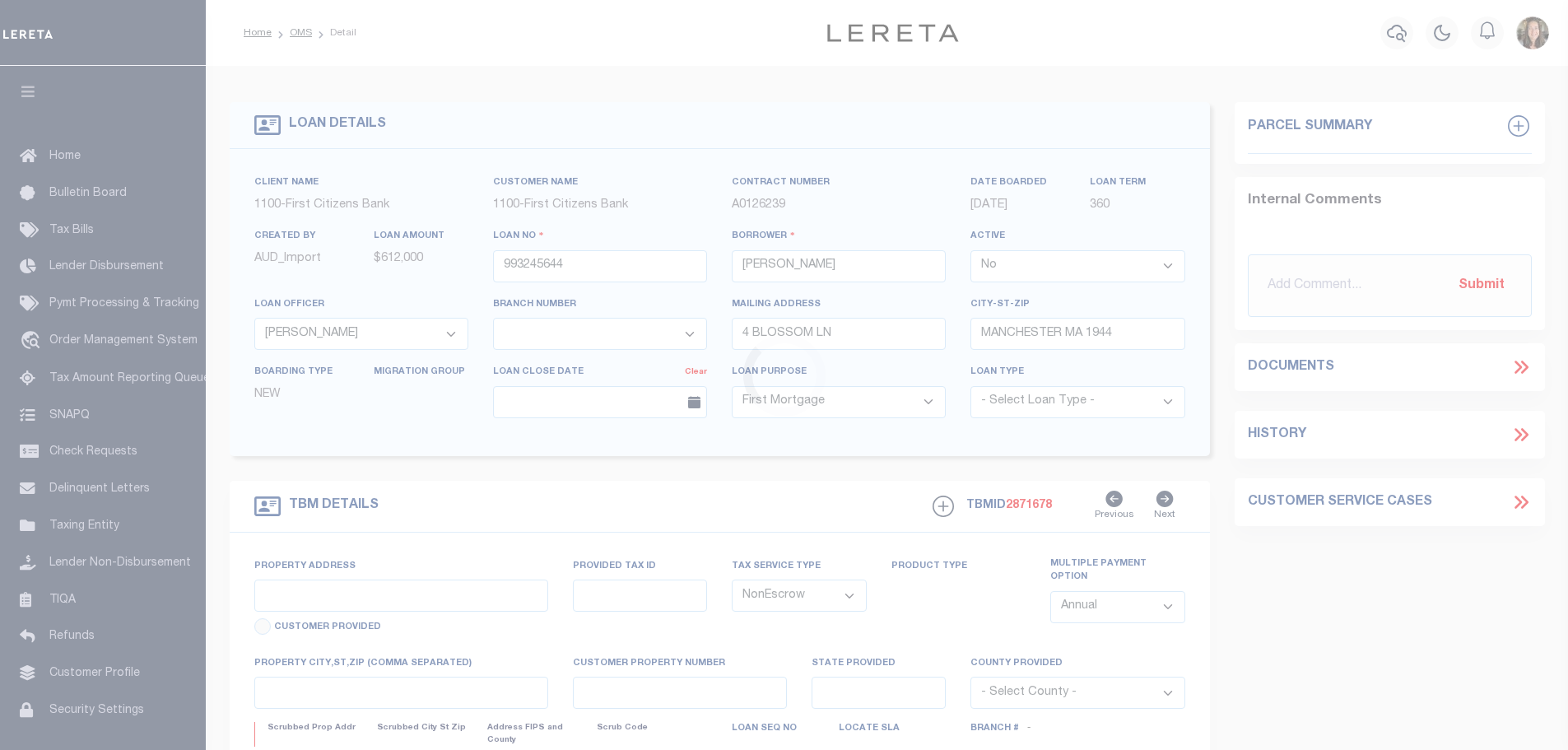
select select "3322"
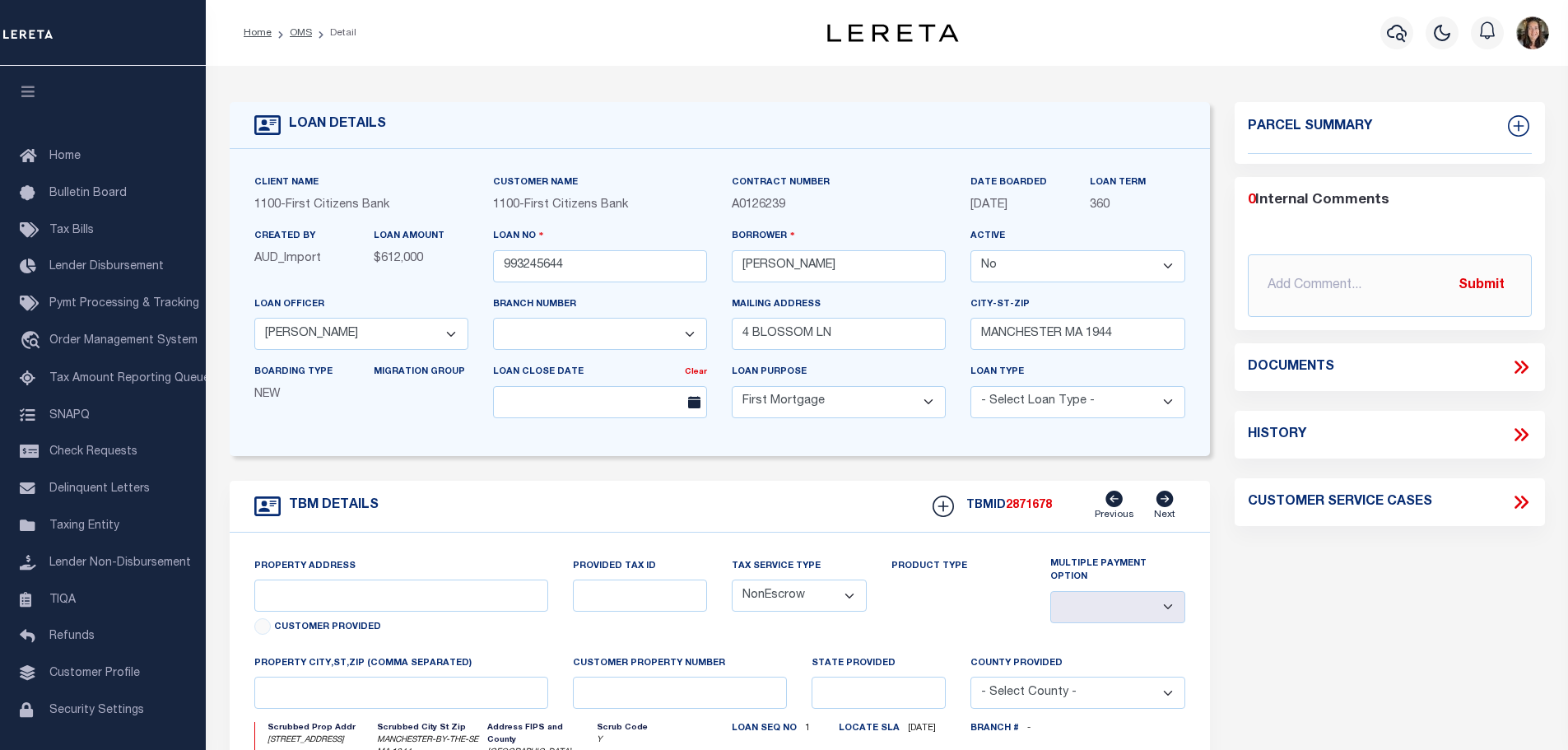
type input "[STREET_ADDRESS]"
select select
type input "MANCHESTER-BY-THE-SE MA 1944"
type input "MA"
select select
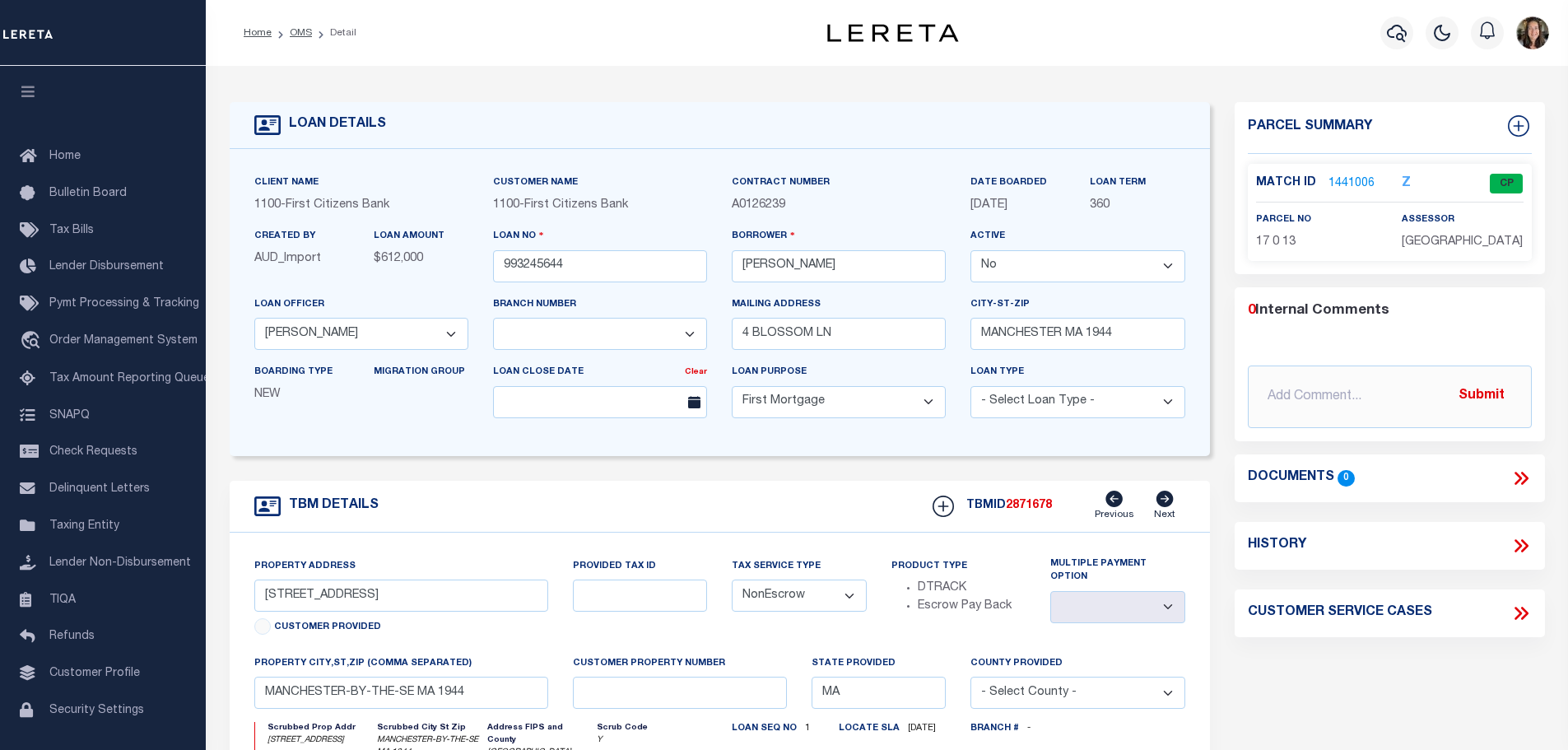
click at [773, 471] on form "LOAN DETAILS Client Name 1100 - Customer Name" at bounding box center [720, 564] width 981 height 925
click at [1165, 496] on icon at bounding box center [1165, 499] width 18 height 17
click at [1338, 544] on div "History" at bounding box center [1391, 546] width 284 height 21
click at [1523, 542] on icon at bounding box center [1524, 546] width 7 height 13
select select "100"
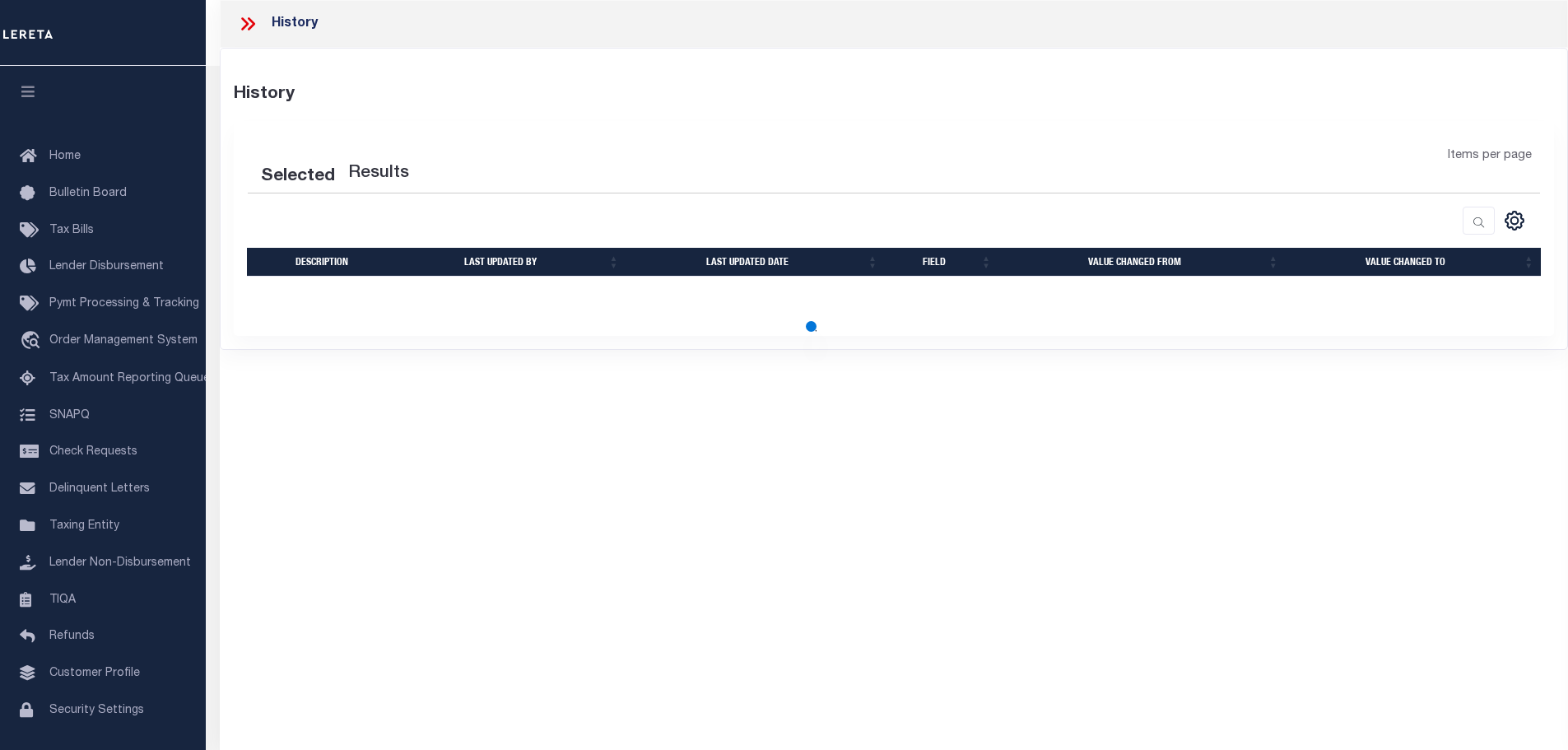
select select "100"
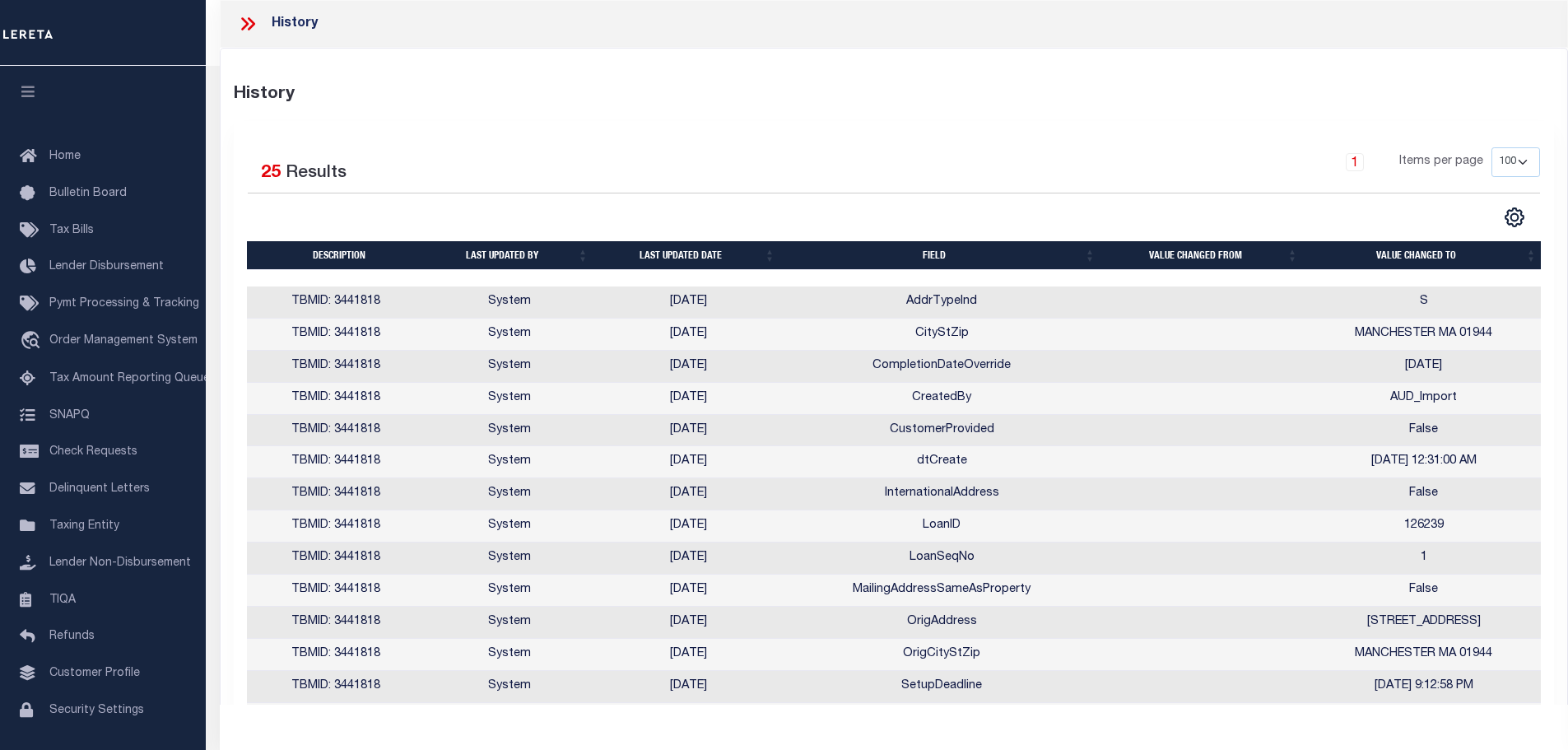
scroll to position [445, 0]
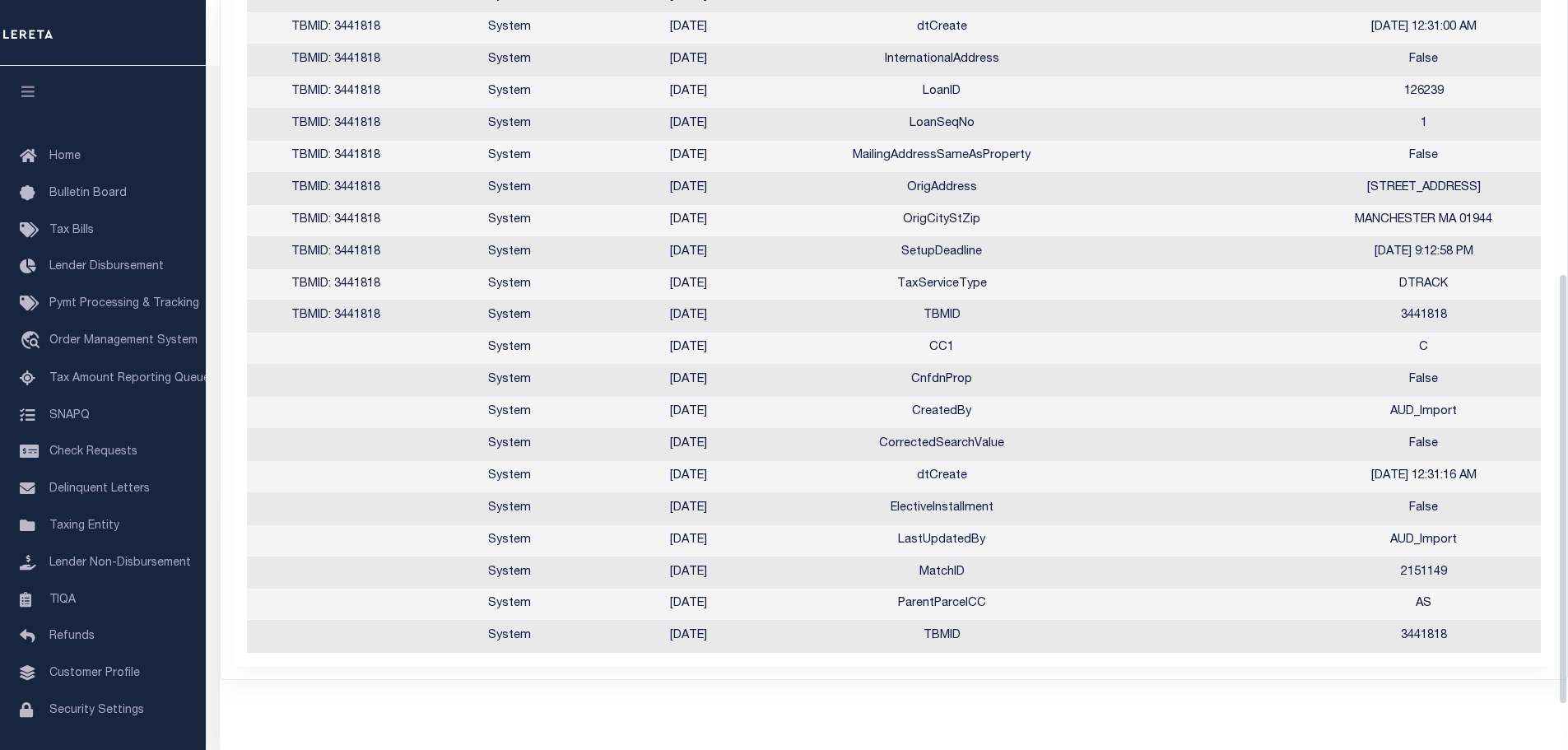
click at [504, 702] on div "History History Selected 25 Results 1 Items per page" at bounding box center [893, 136] width 1348 height 1140
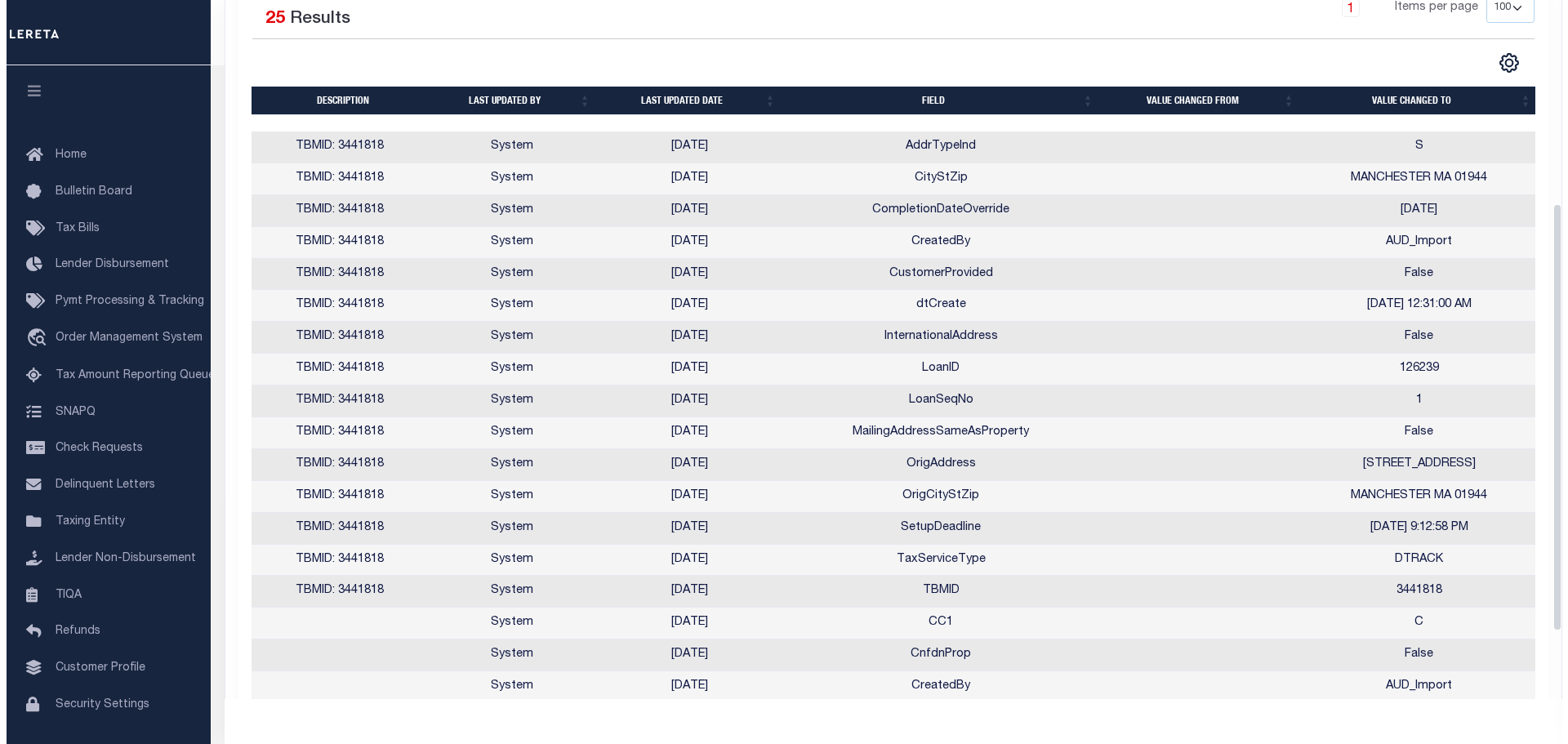
scroll to position [0, 0]
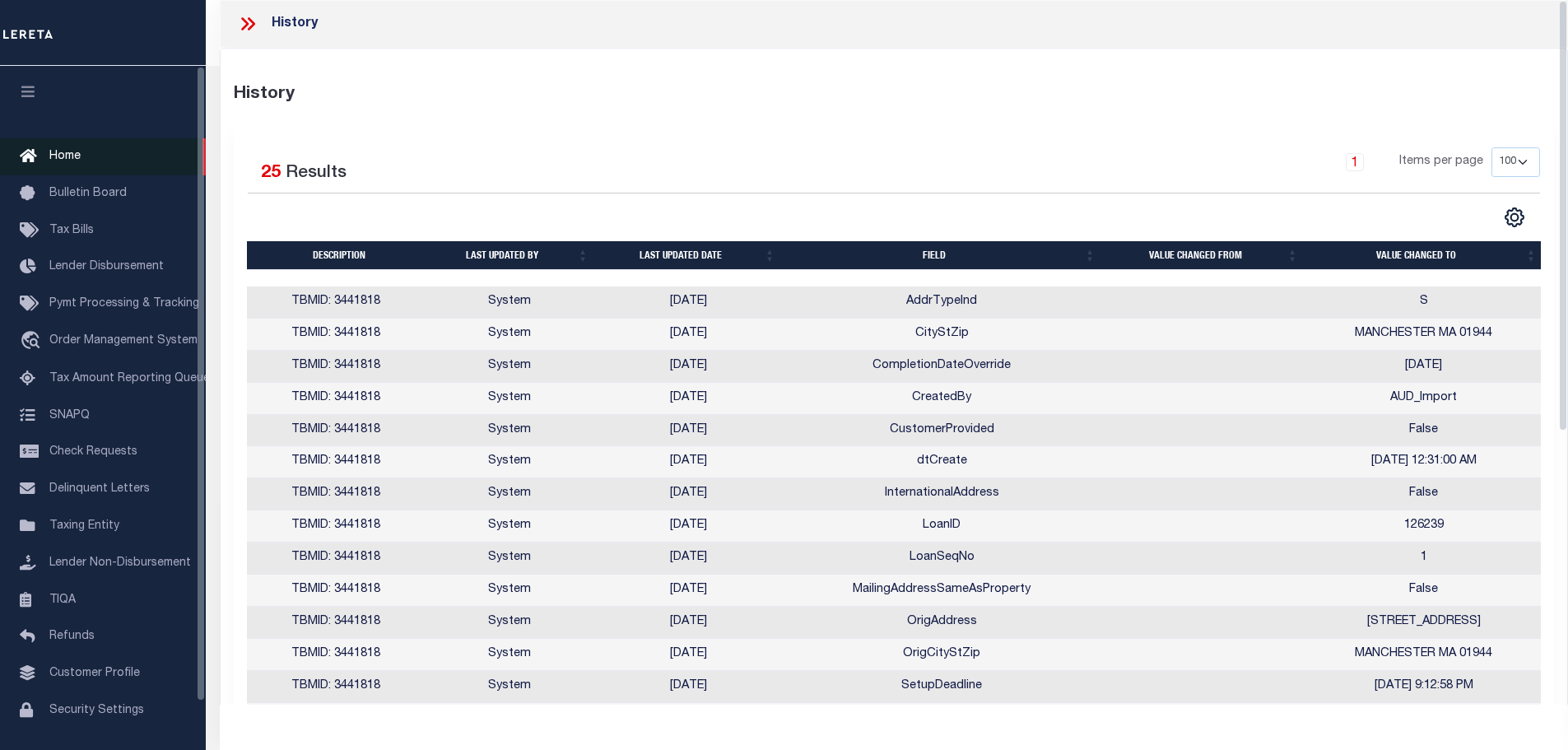
click at [72, 155] on span "Home" at bounding box center [64, 156] width 31 height 11
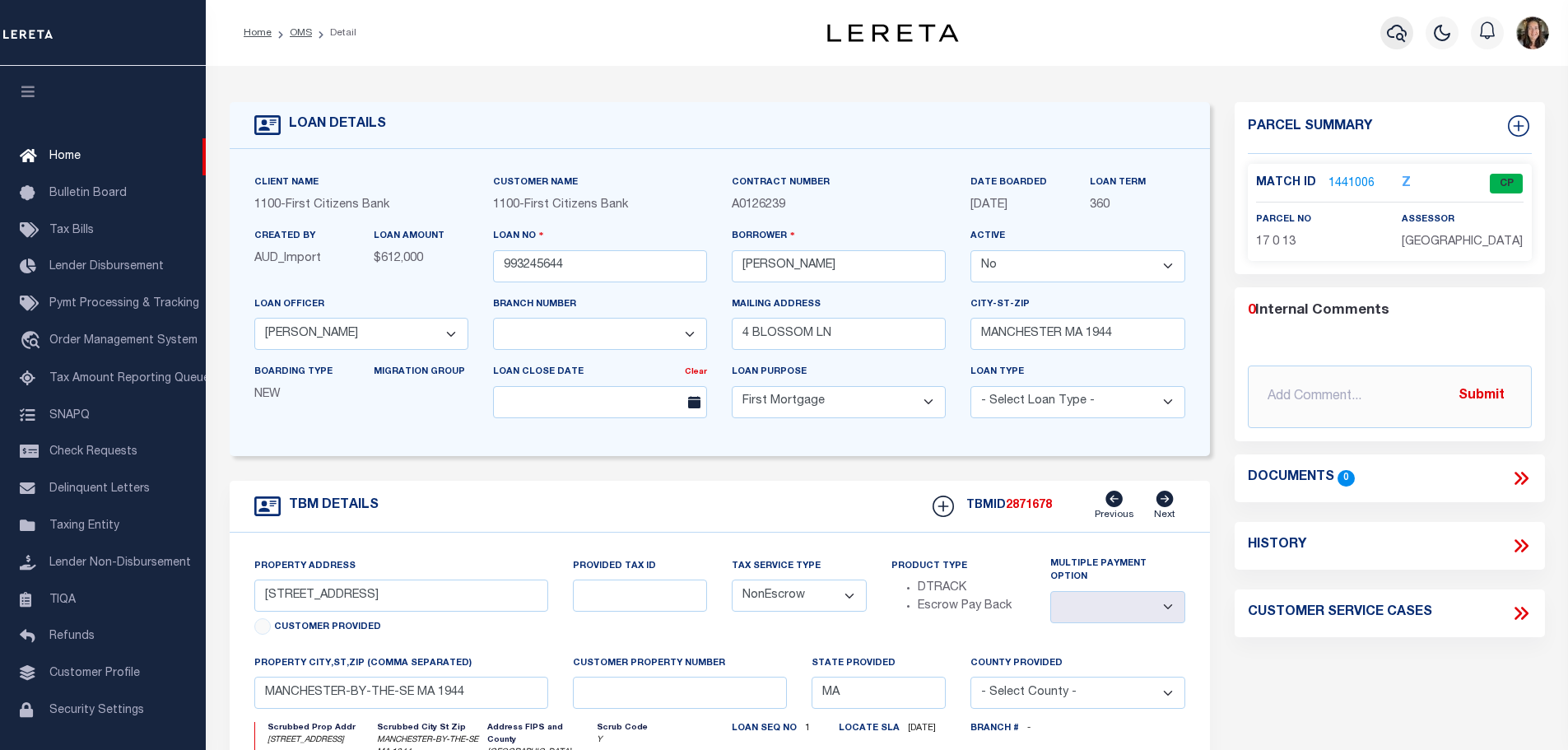
click at [1393, 34] on icon "button" at bounding box center [1397, 33] width 19 height 19
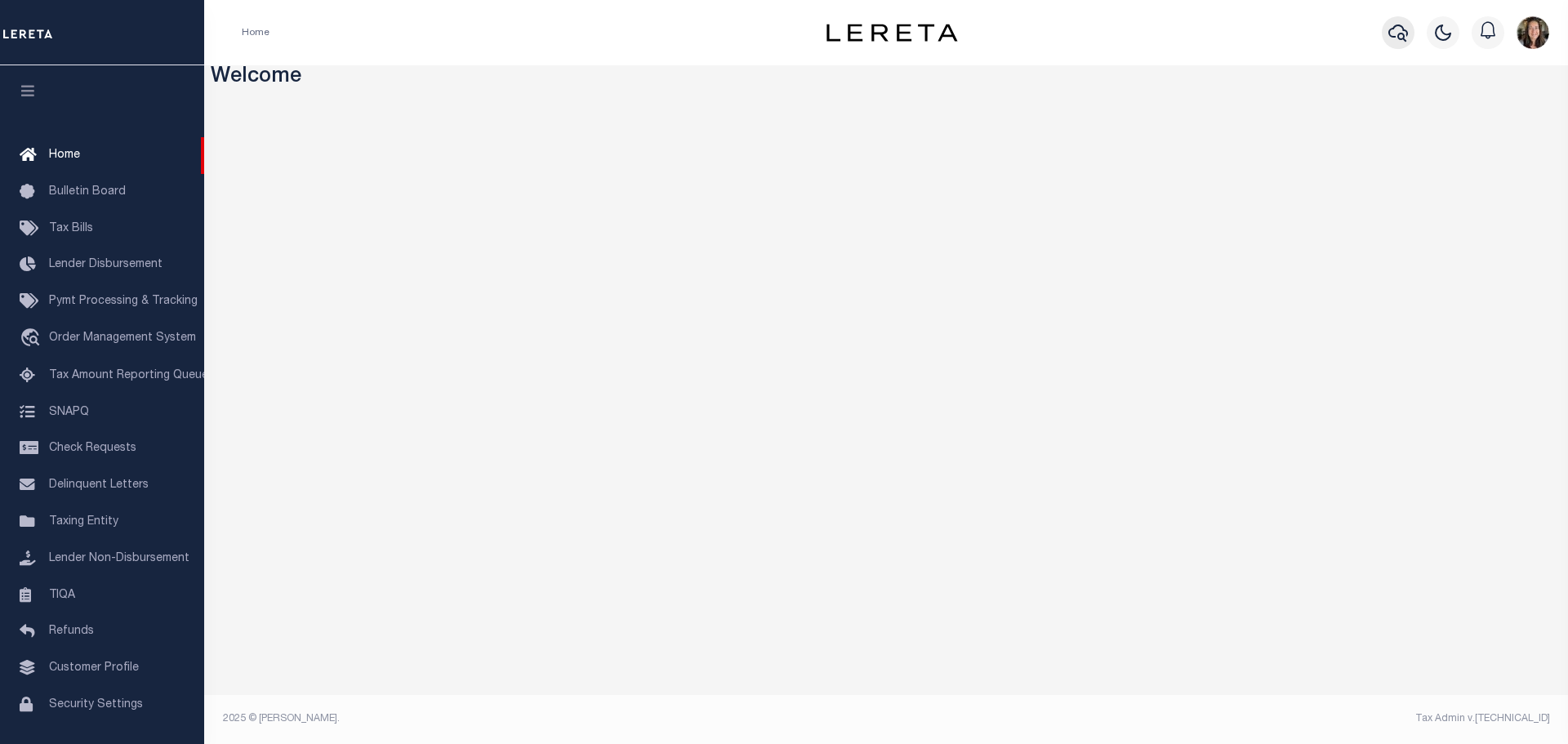
click at [1402, 32] on icon "button" at bounding box center [1398, 32] width 19 height 19
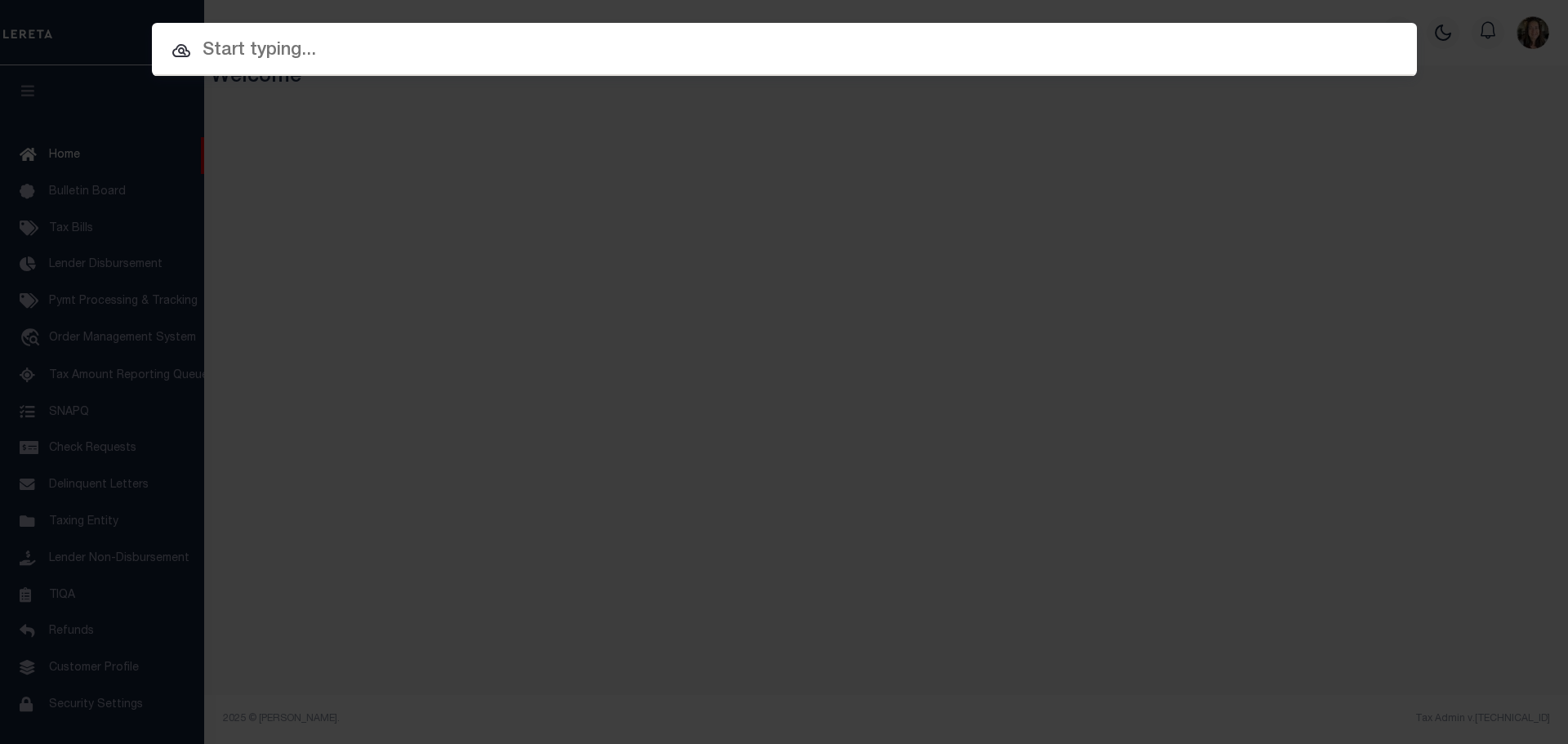
click at [547, 53] on input "text" at bounding box center [784, 51] width 1265 height 29
paste input "993245706"
type input "993245706"
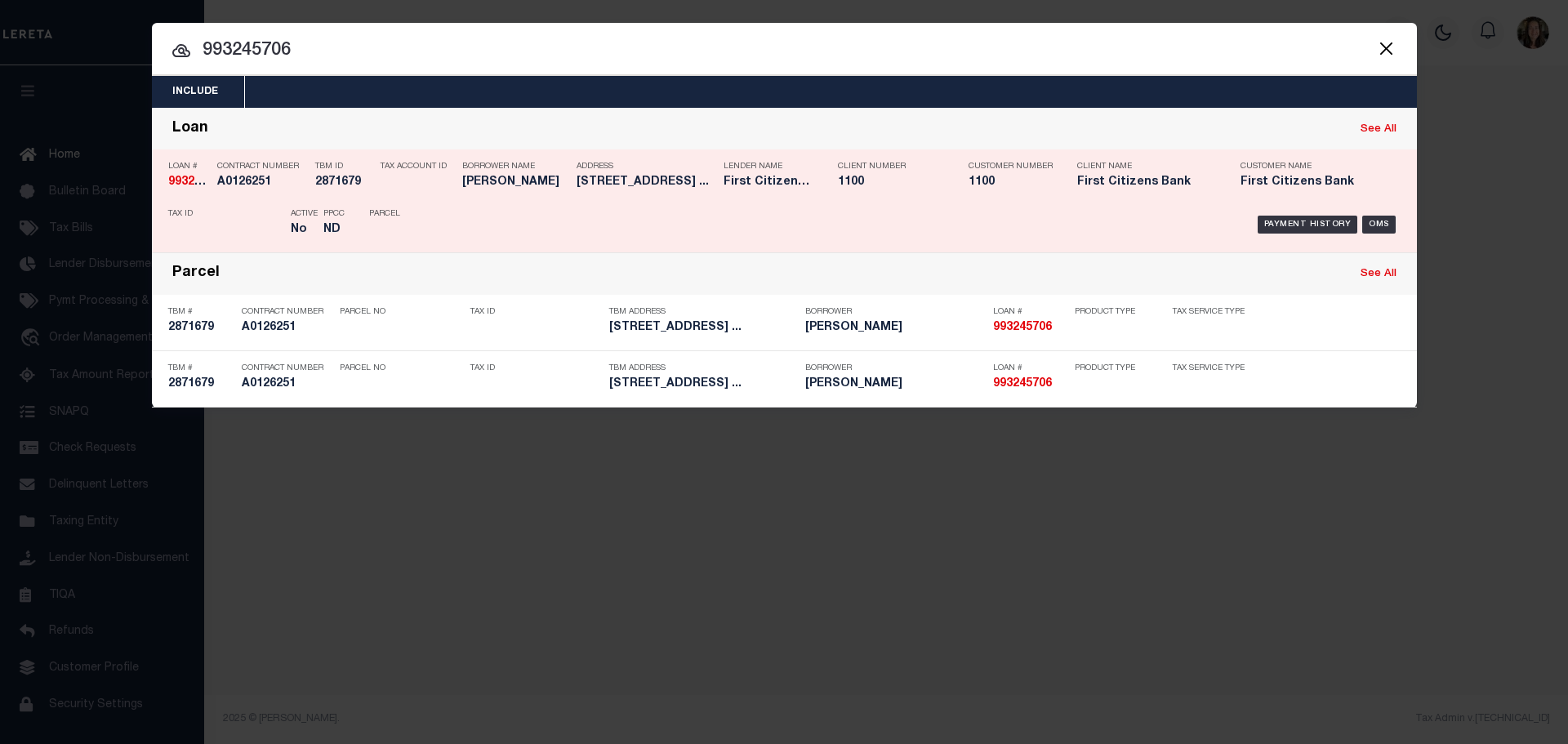
click at [293, 199] on div "Contract Number A0126251" at bounding box center [262, 177] width 90 height 47
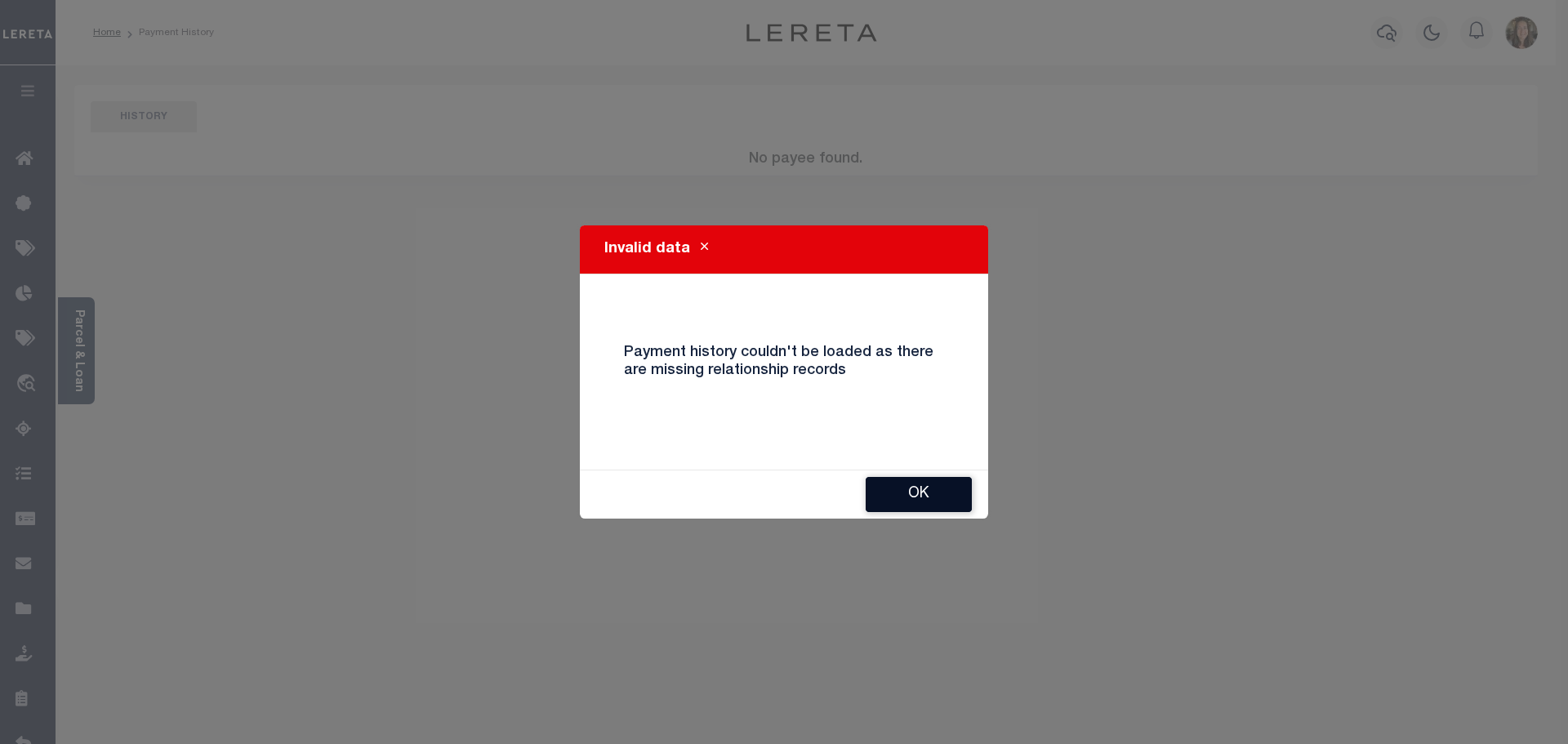
click at [928, 490] on button "Ok" at bounding box center [918, 495] width 106 height 35
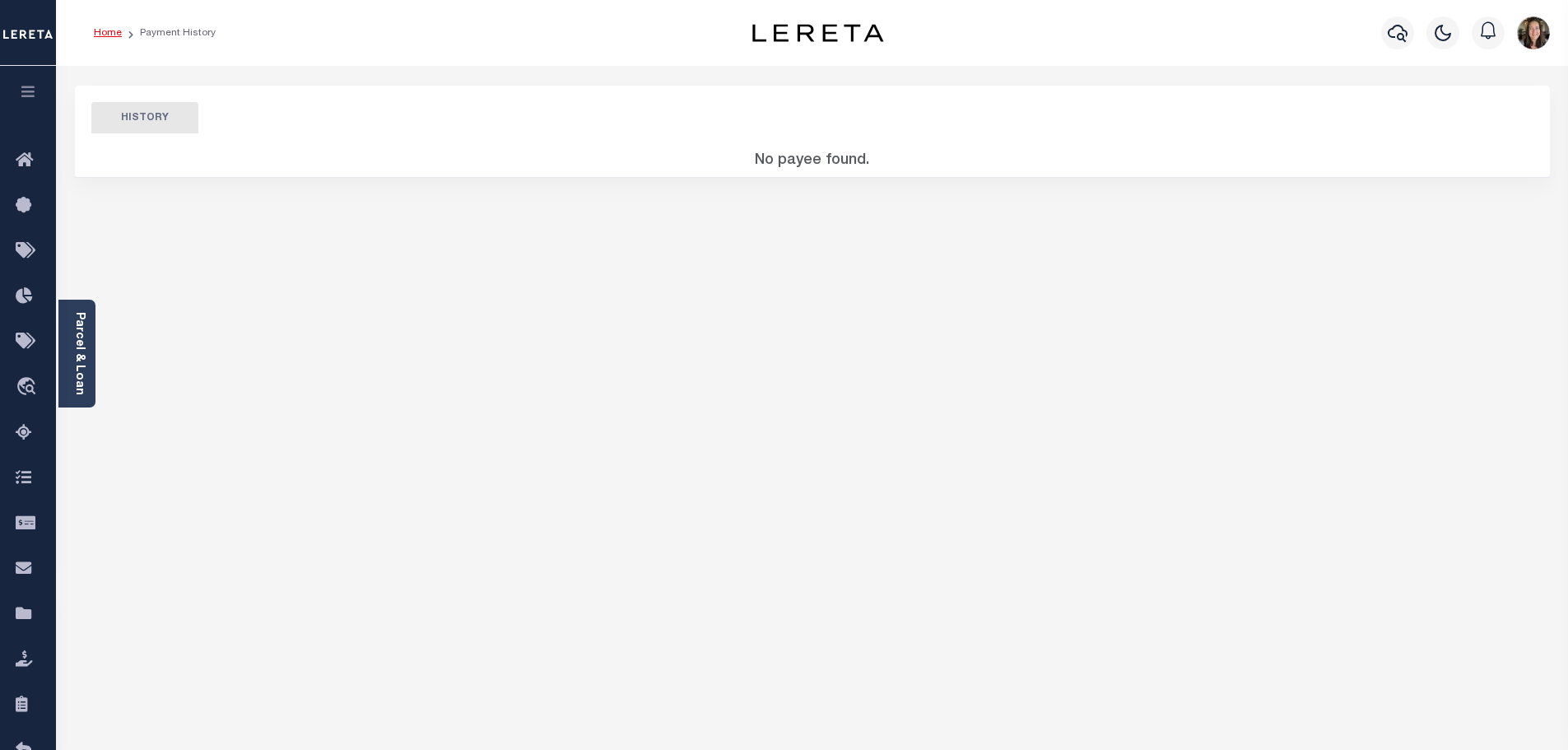
click at [106, 28] on link "Home" at bounding box center [108, 33] width 28 height 10
